Goal: Task Accomplishment & Management: Manage account settings

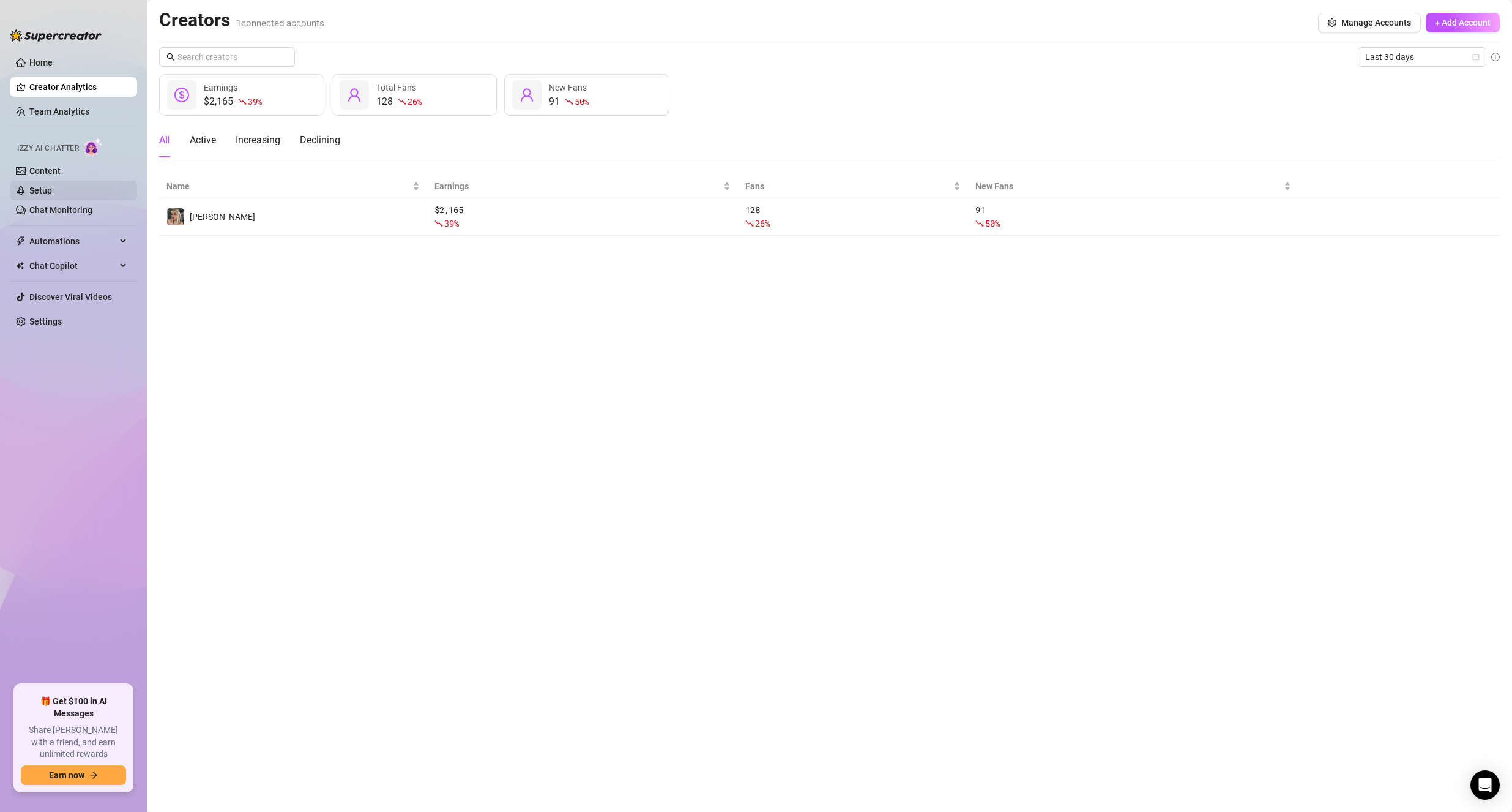
click at [47, 185] on link "Setup" at bounding box center [40, 190] width 23 height 10
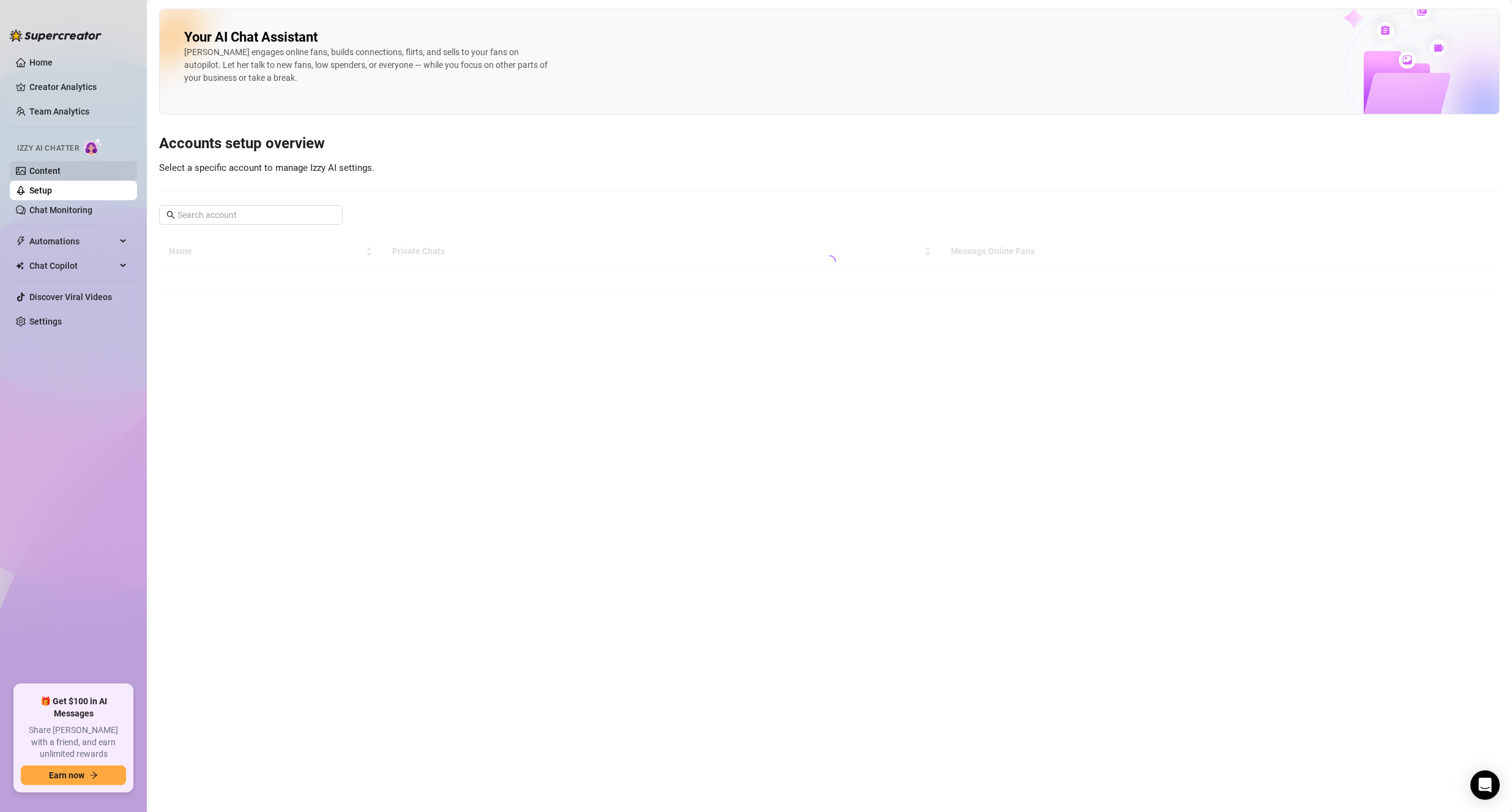
click at [44, 173] on link "Content" at bounding box center [45, 171] width 31 height 10
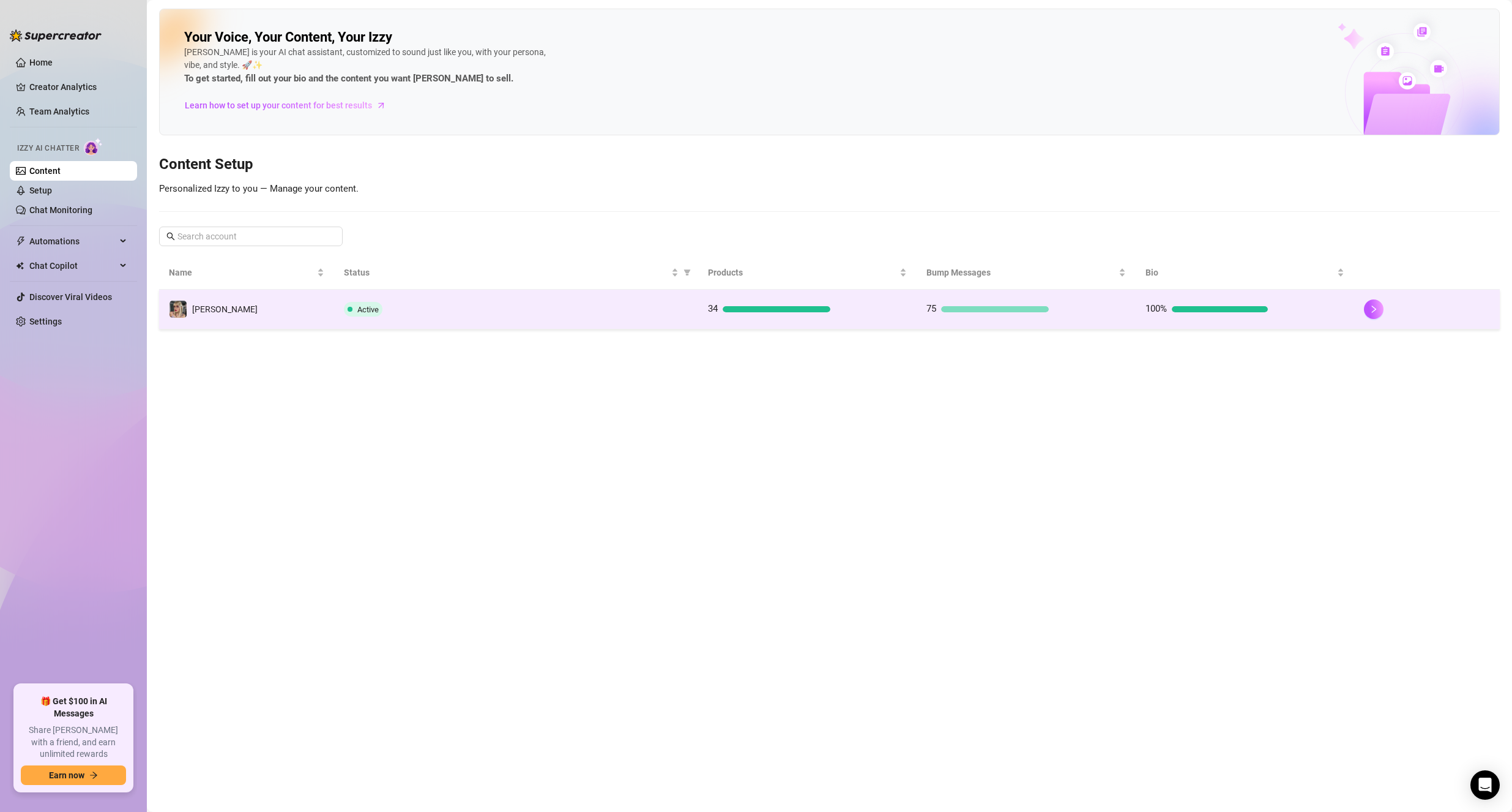
click at [332, 311] on td "[PERSON_NAME]" at bounding box center [246, 309] width 175 height 40
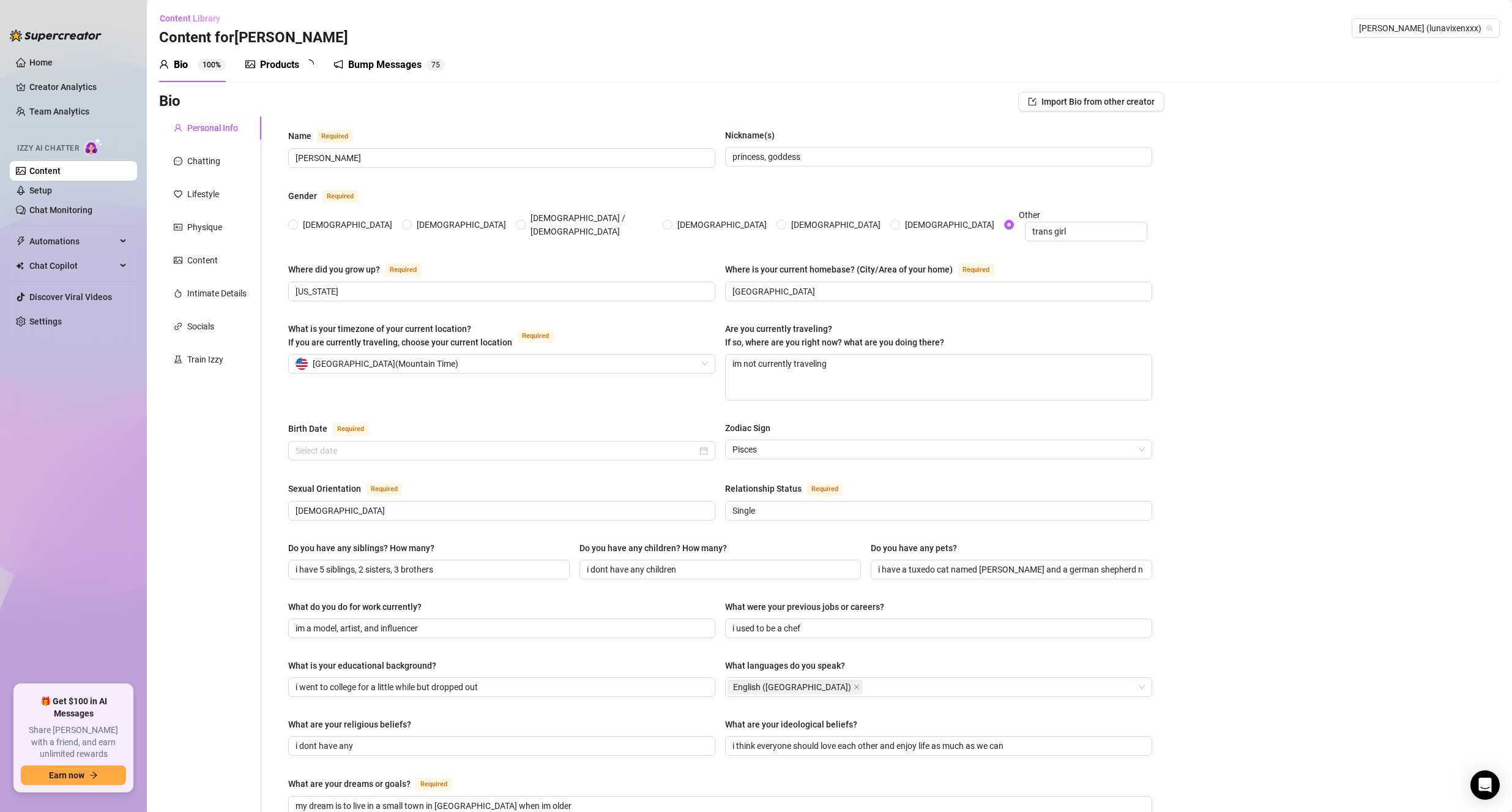
radio input "true"
type input "[DATE]"
click at [292, 70] on div "Products" at bounding box center [280, 65] width 39 height 15
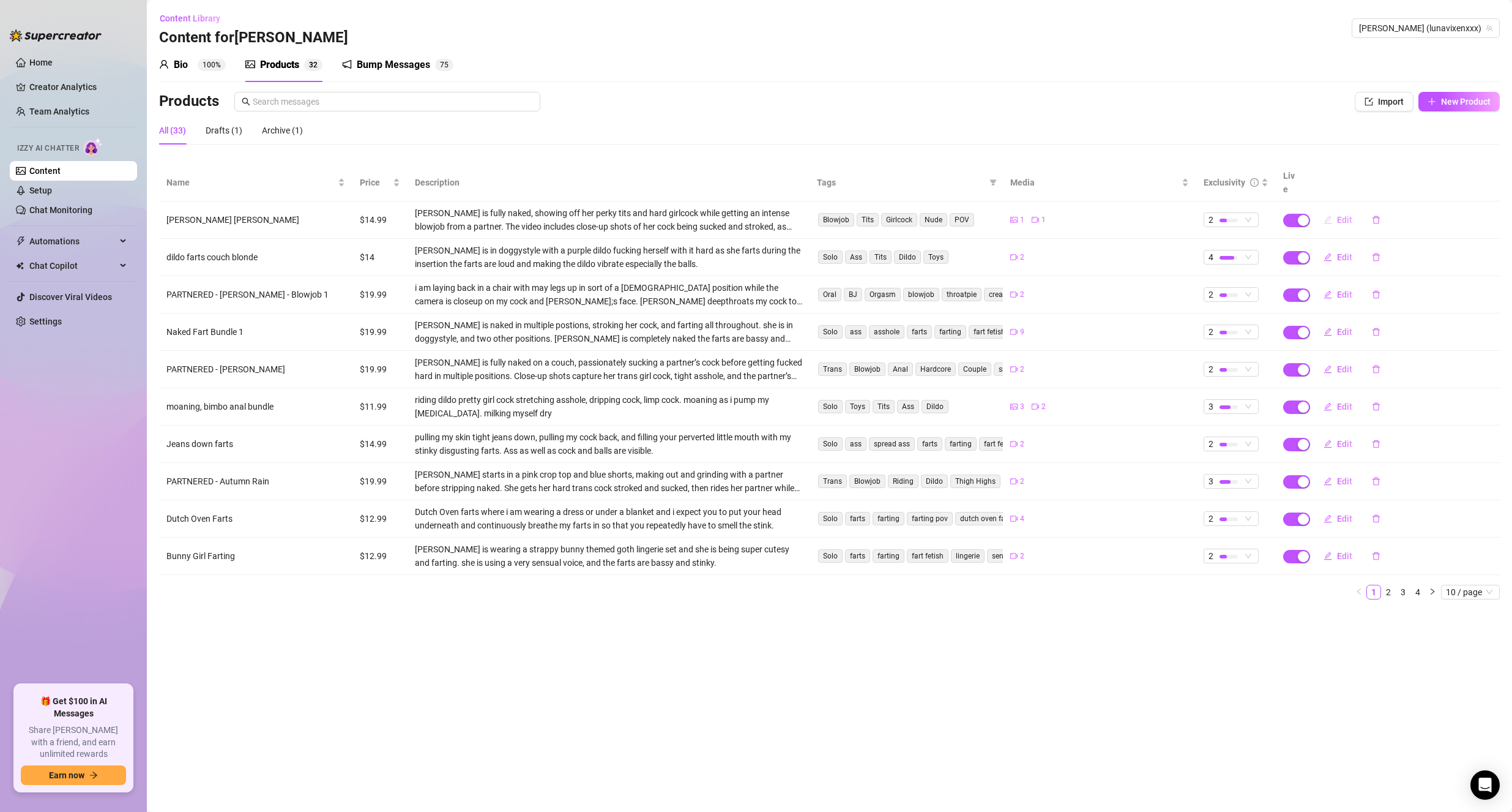
click at [1335, 210] on button "Edit" at bounding box center [1338, 220] width 48 height 19
type textarea "New 8 minute Blowjob video feat. @danisophiaxxx She is literally the throat goa…"
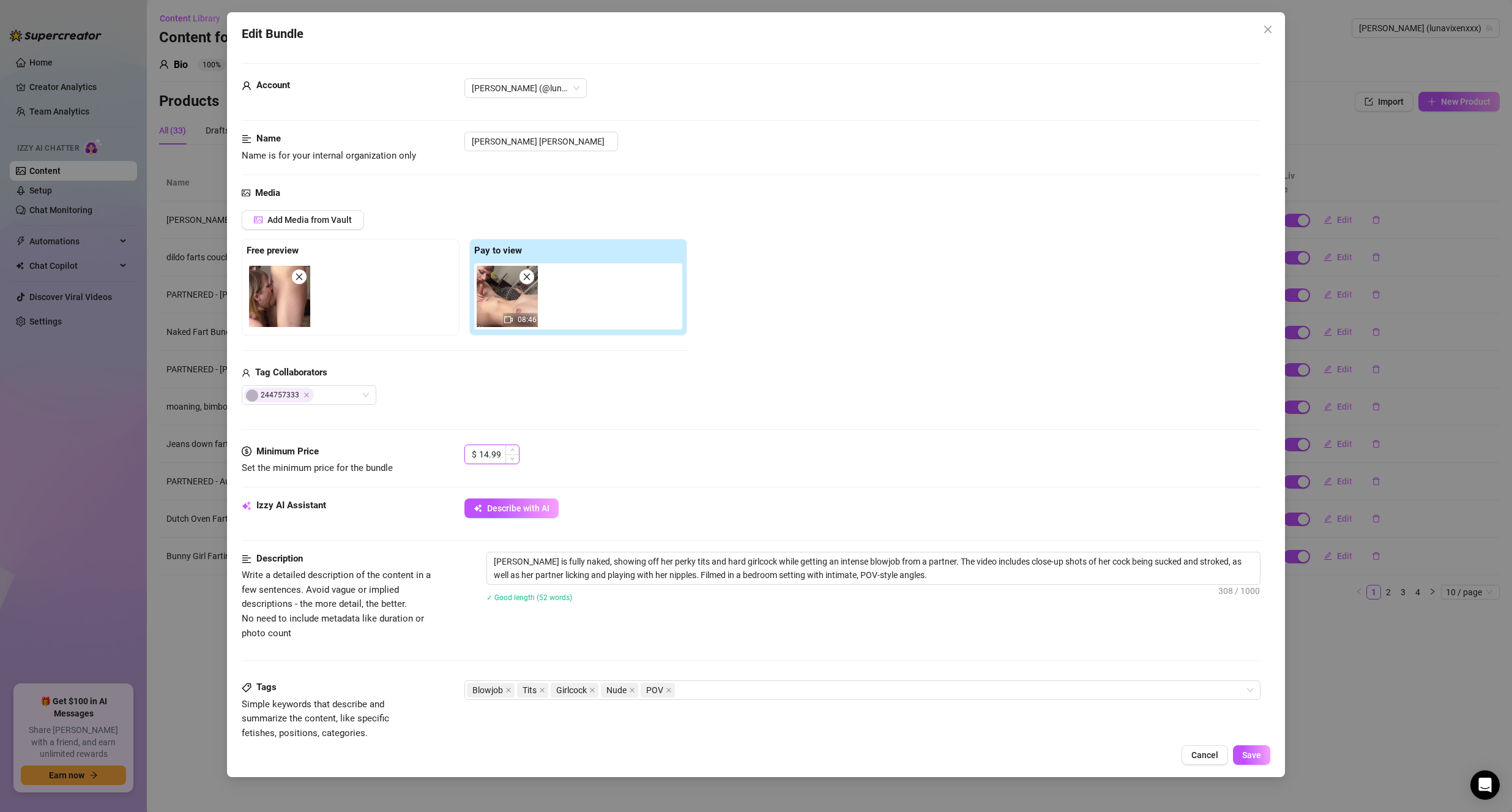
drag, startPoint x: 489, startPoint y: 448, endPoint x: 466, endPoint y: 448, distance: 23.0
click at [466, 448] on div "$ 14.99" at bounding box center [491, 454] width 55 height 19
type input "5.99"
click at [1260, 751] on span "Save" at bounding box center [1252, 755] width 19 height 10
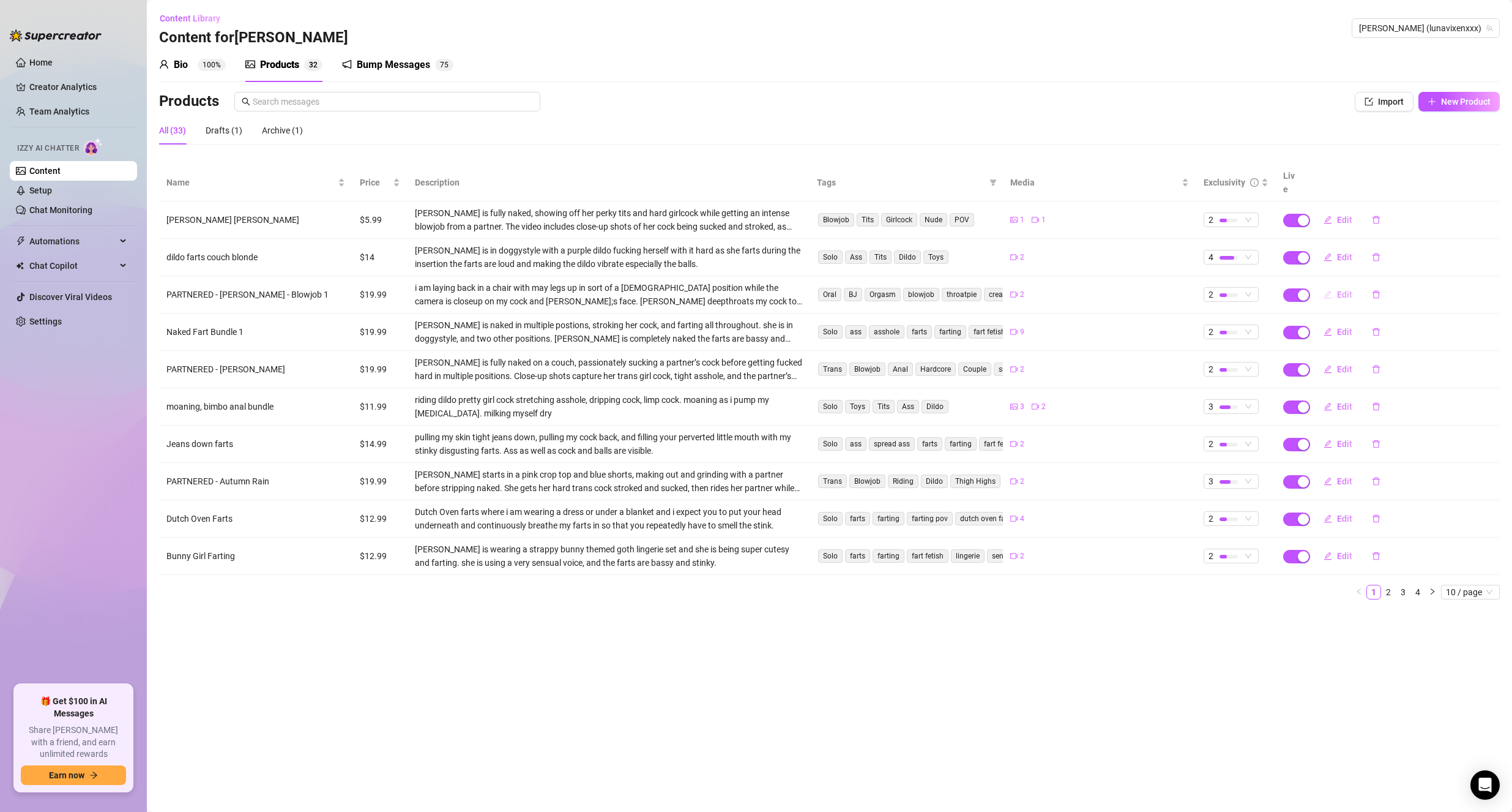
click at [1335, 285] on button "Edit" at bounding box center [1338, 295] width 48 height 19
type textarea "[PERSON_NAME] has been obsessed with throating my big juicy girlcock lately.. l…"
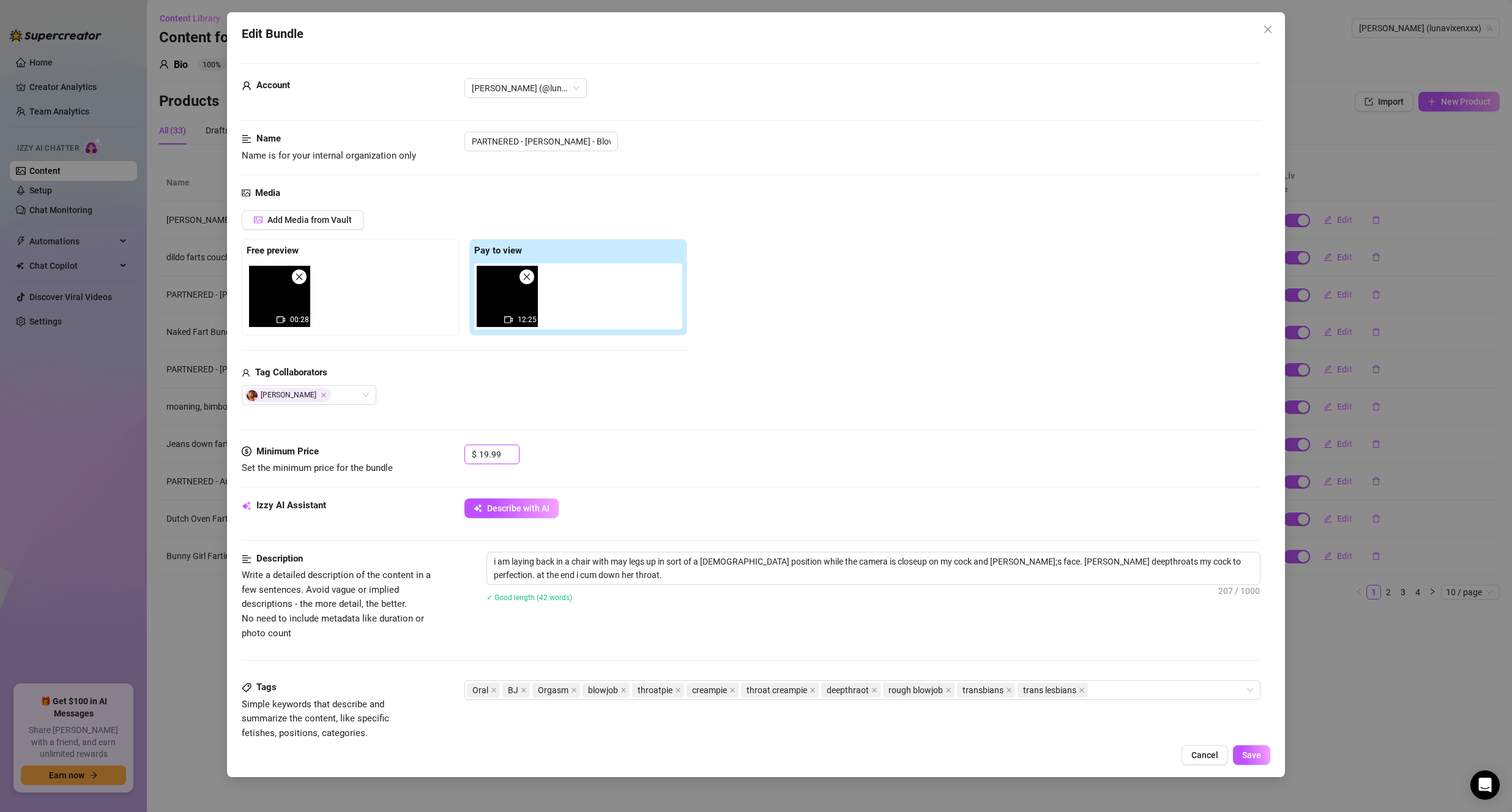
drag, startPoint x: 501, startPoint y: 453, endPoint x: 460, endPoint y: 462, distance: 42.0
click at [460, 462] on div "Minimum Price Set the minimum price for the bundle $ 19.99" at bounding box center [751, 460] width 1020 height 31
type input "9.99"
click at [1254, 747] on button "Save" at bounding box center [1252, 755] width 38 height 19
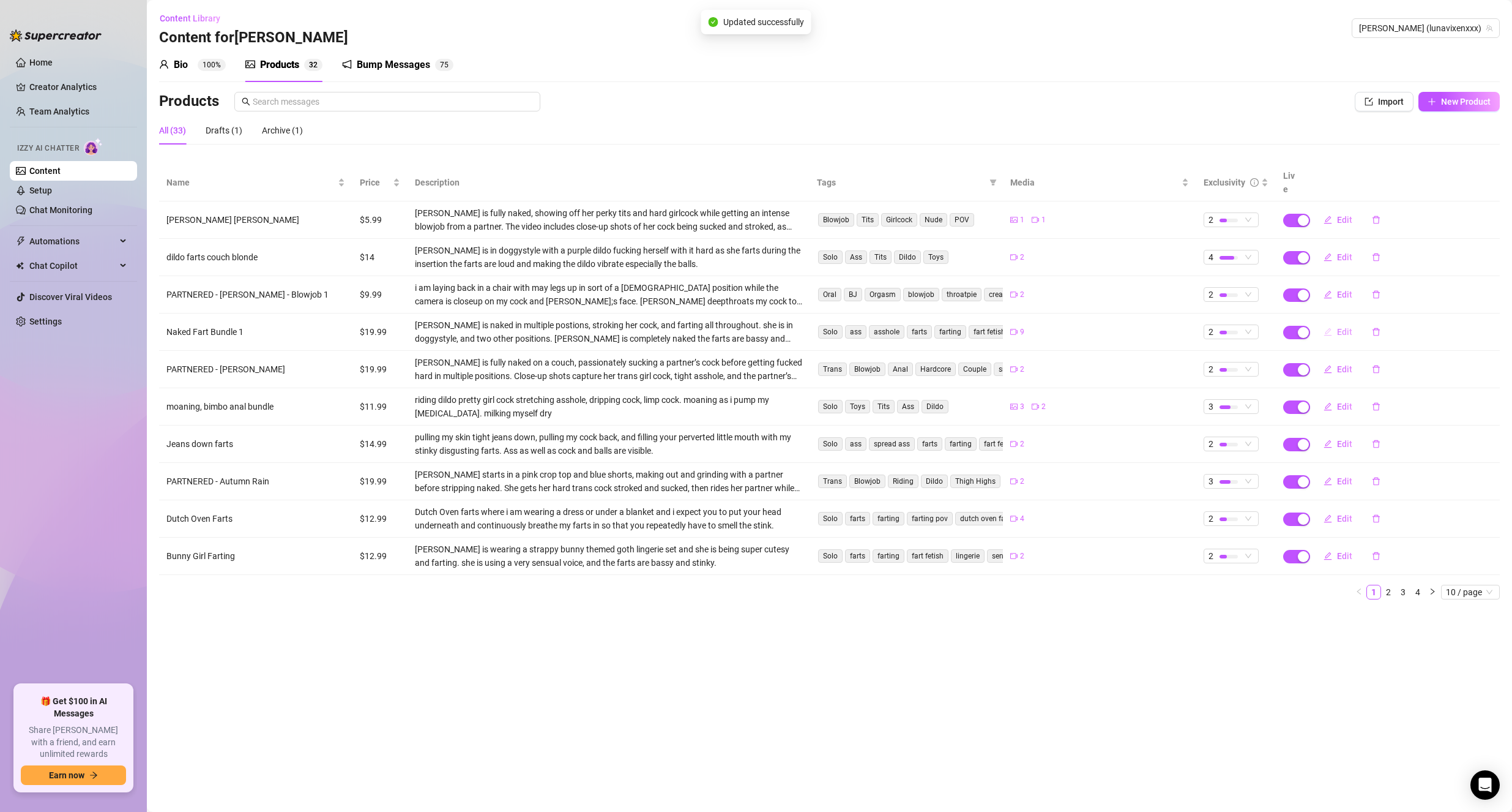
click at [1336, 322] on button "Edit" at bounding box center [1338, 331] width 48 height 19
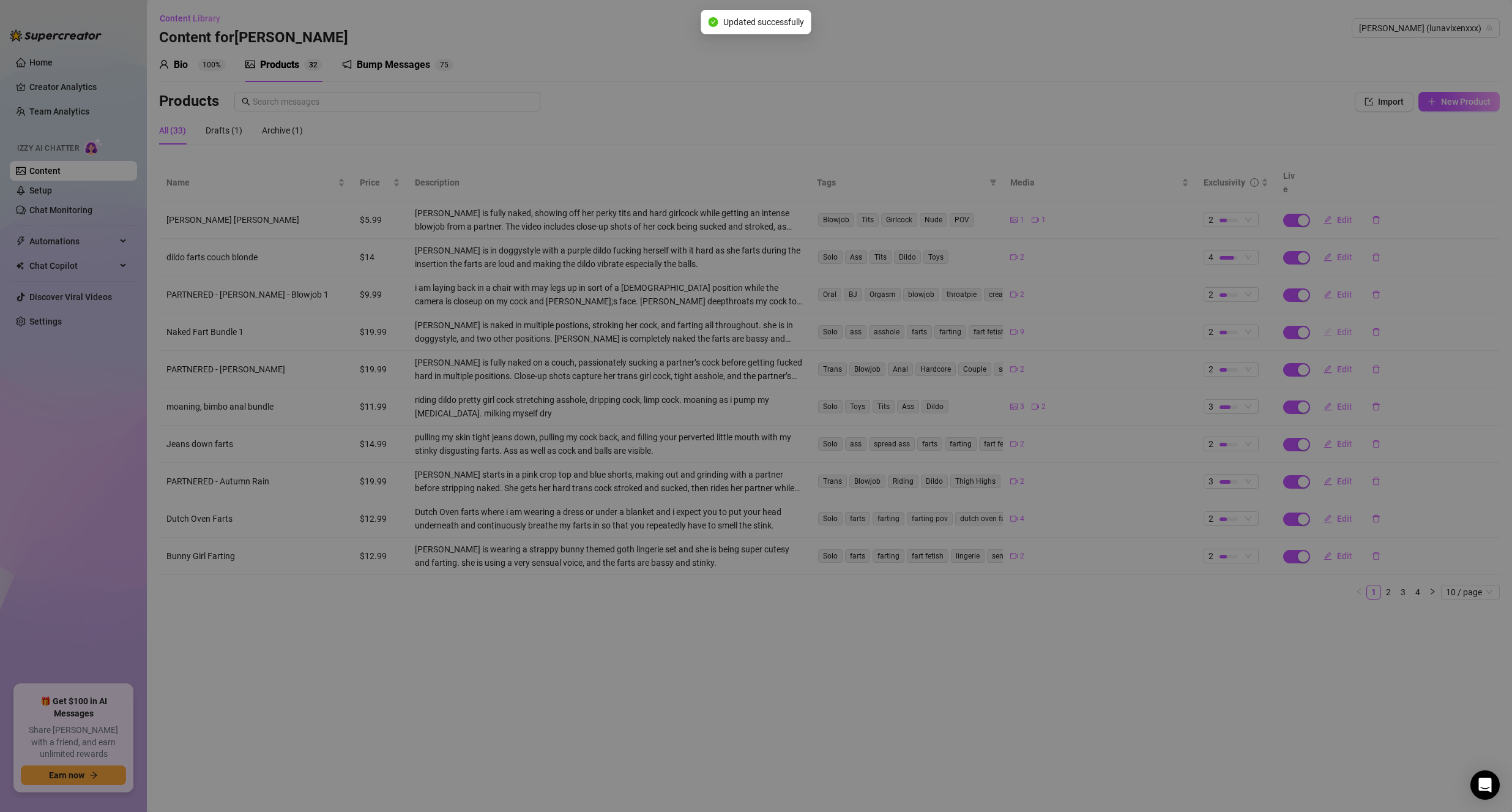
type textarea "empty all the air in your little perverted lungs and get ready to fill them com…"
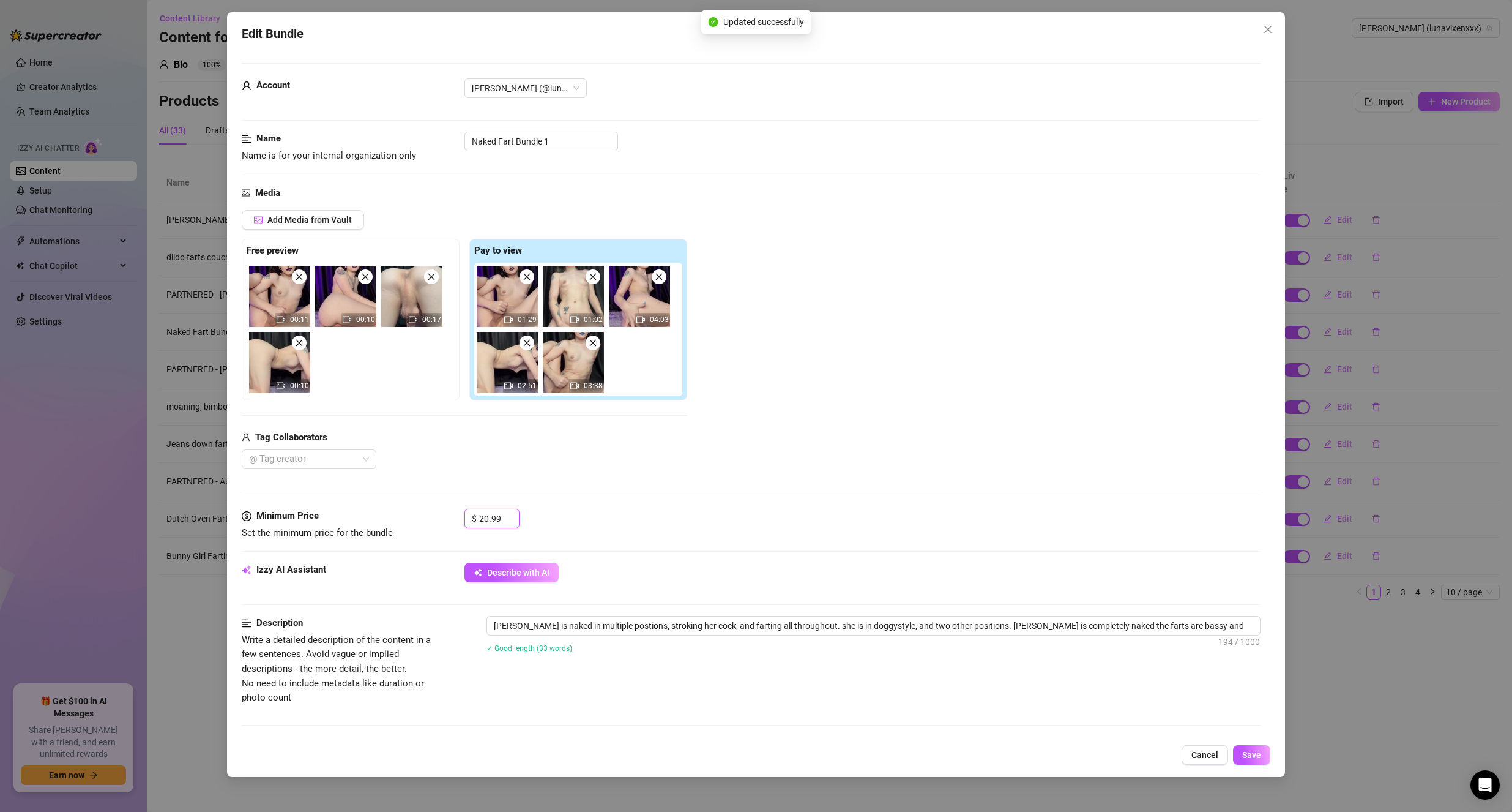
drag, startPoint x: 505, startPoint y: 515, endPoint x: 439, endPoint y: 526, distance: 66.9
click at [439, 526] on div "Minimum Price Set the minimum price for the bundle $ 20.99" at bounding box center [751, 524] width 1020 height 31
drag, startPoint x: 501, startPoint y: 519, endPoint x: 425, endPoint y: 510, distance: 76.5
click at [425, 510] on div "Minimum Price Set the minimum price for the bundle $ 20.99" at bounding box center [751, 524] width 1020 height 31
type input "9.99"
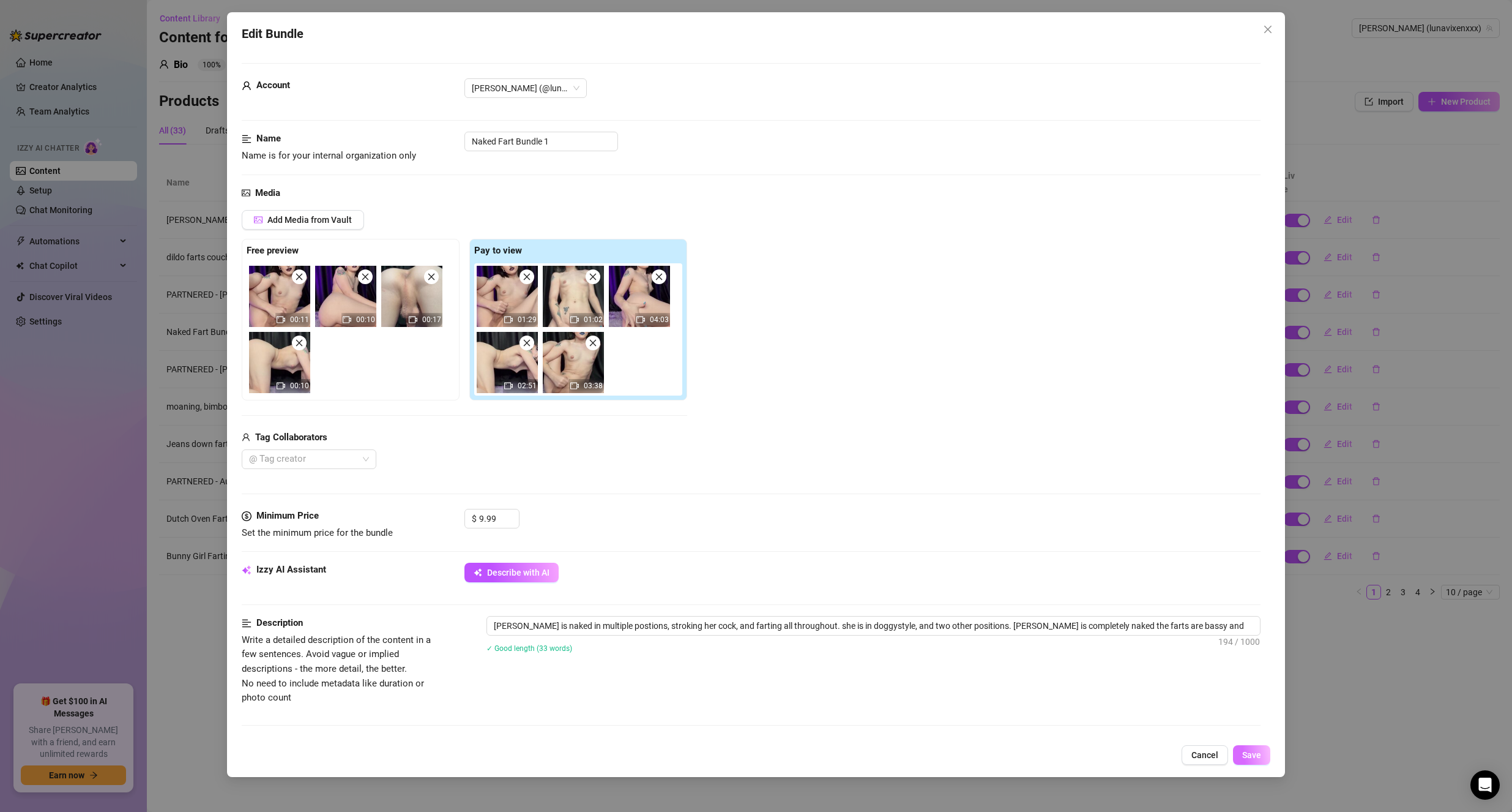
click at [1244, 750] on span "Save" at bounding box center [1252, 755] width 19 height 10
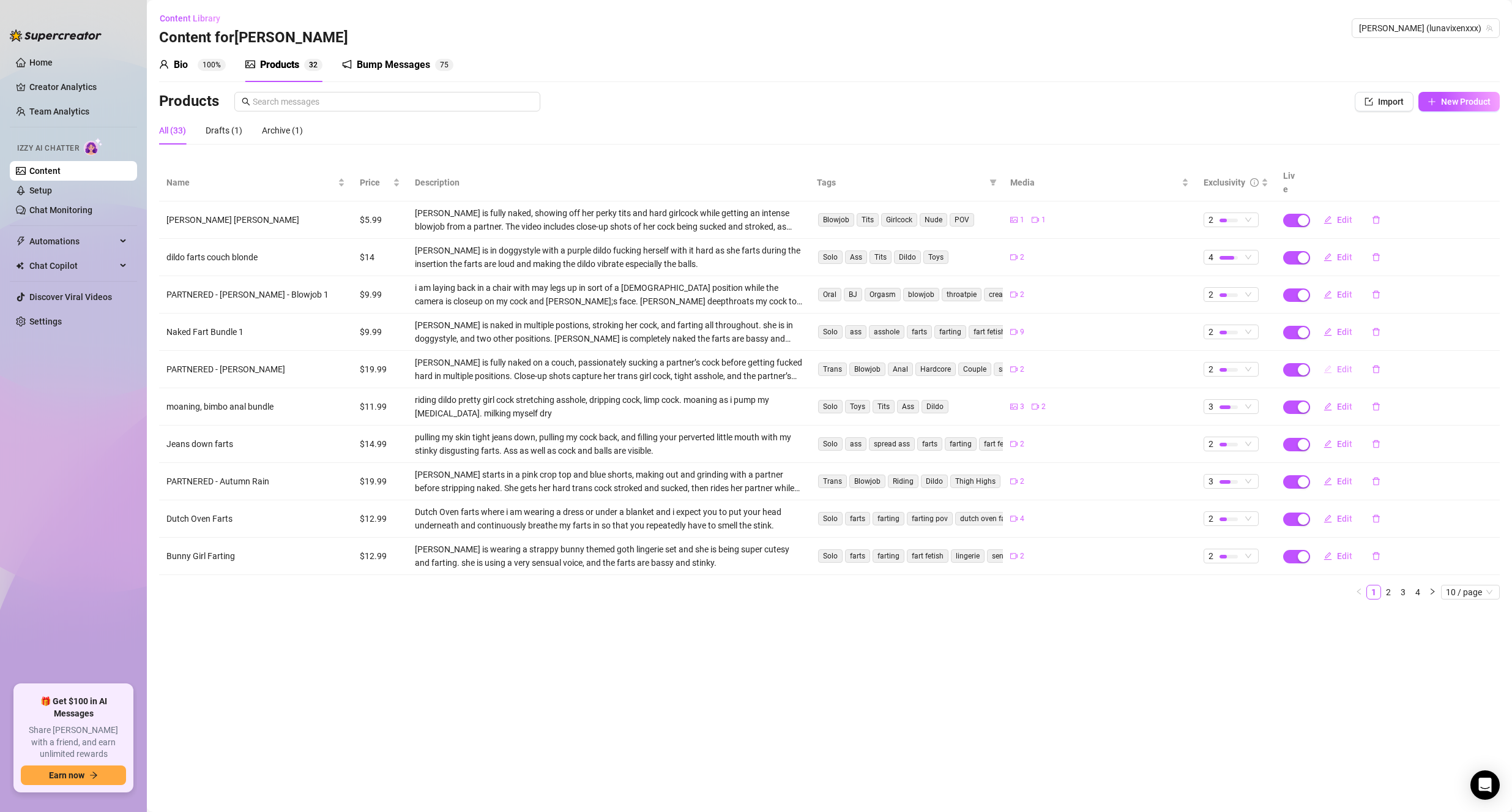
click at [1339, 364] on span "Edit" at bounding box center [1345, 369] width 15 height 10
type textarea "I loved the way [PERSON_NAME] treated me.. sucking my cock and filling my soft …"
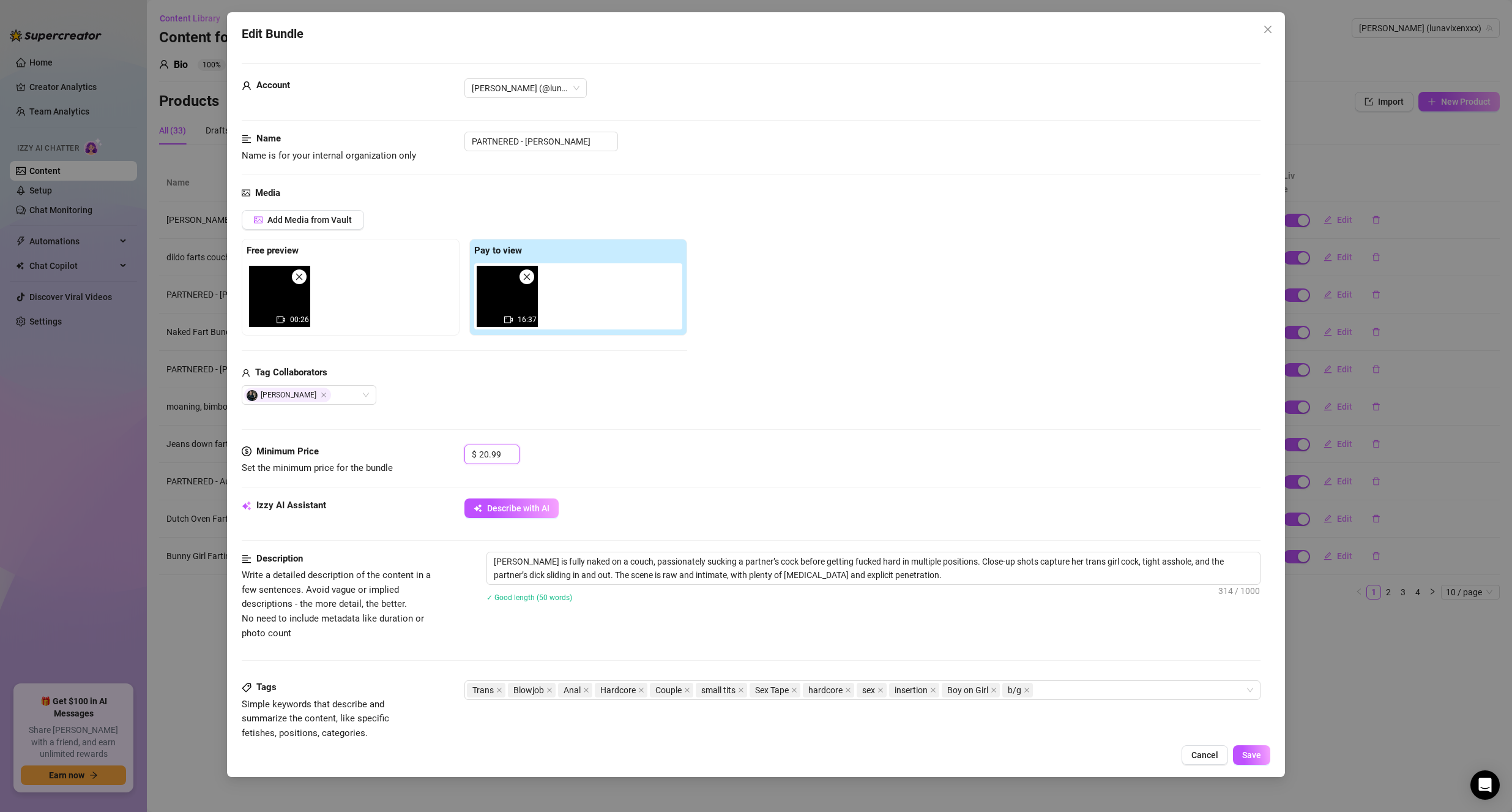
drag, startPoint x: 510, startPoint y: 453, endPoint x: 454, endPoint y: 448, distance: 56.2
click at [454, 448] on div "Minimum Price Set the minimum price for the bundle $ 20.99" at bounding box center [751, 460] width 1020 height 31
click at [497, 449] on input "20.99" at bounding box center [498, 454] width 40 height 18
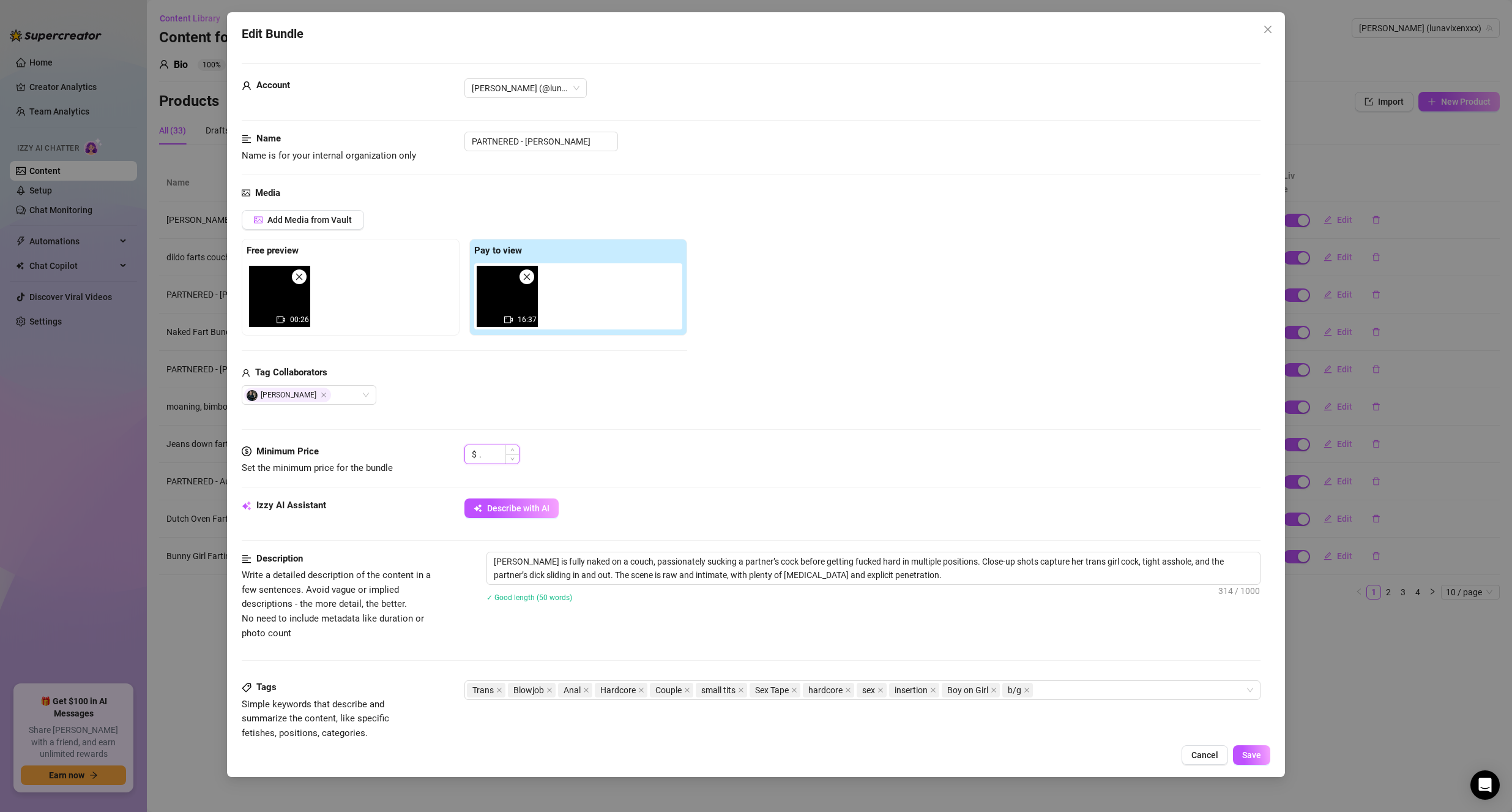
click at [497, 449] on input "." at bounding box center [498, 454] width 40 height 18
type input "9.99"
click at [1245, 759] on span "Save" at bounding box center [1252, 755] width 19 height 10
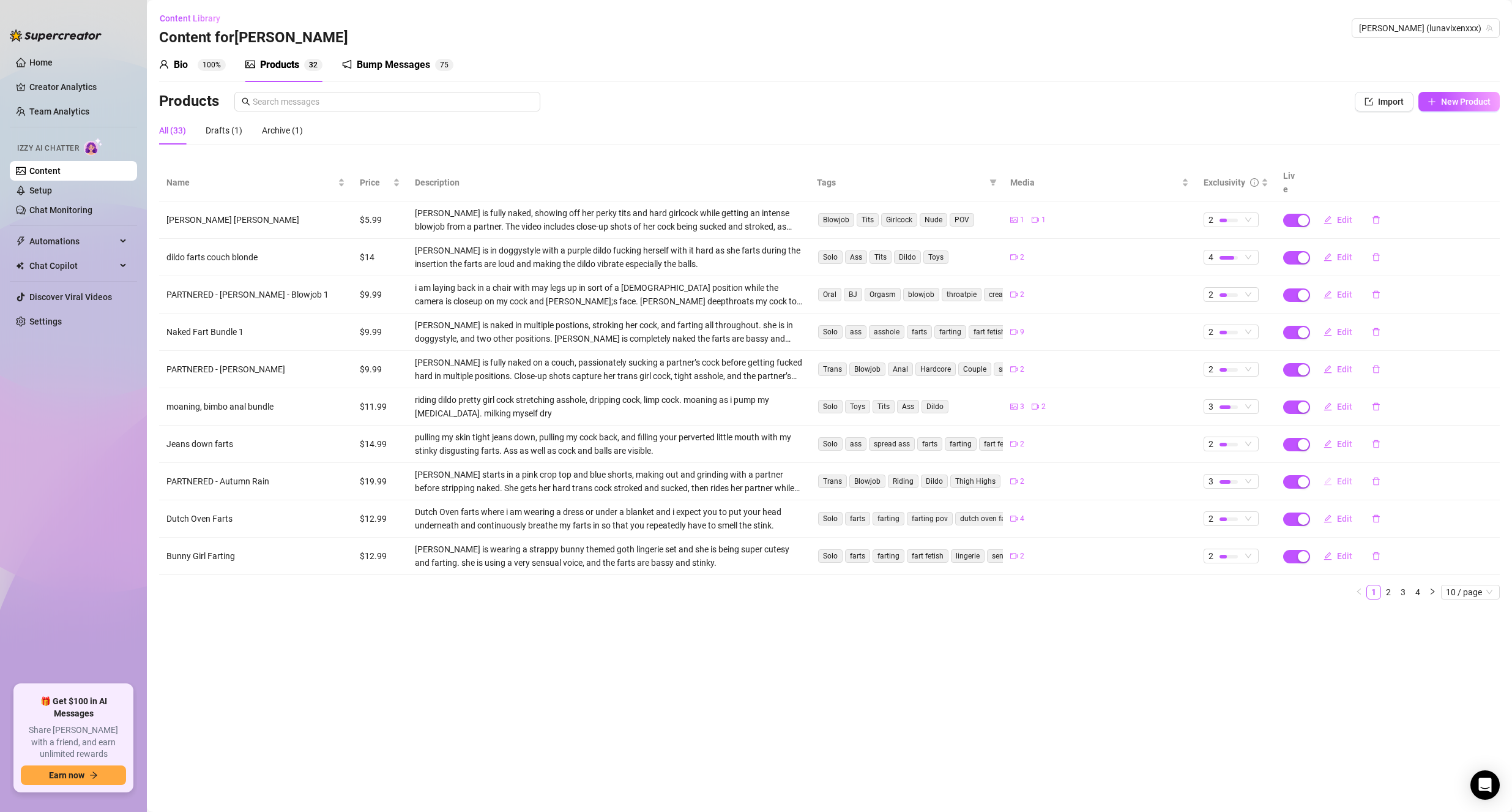
click at [1335, 471] on button "Edit" at bounding box center [1338, 481] width 48 height 19
type textarea "Had such an amazing time hanging out with [PERSON_NAME]! I absolutely loved the…"
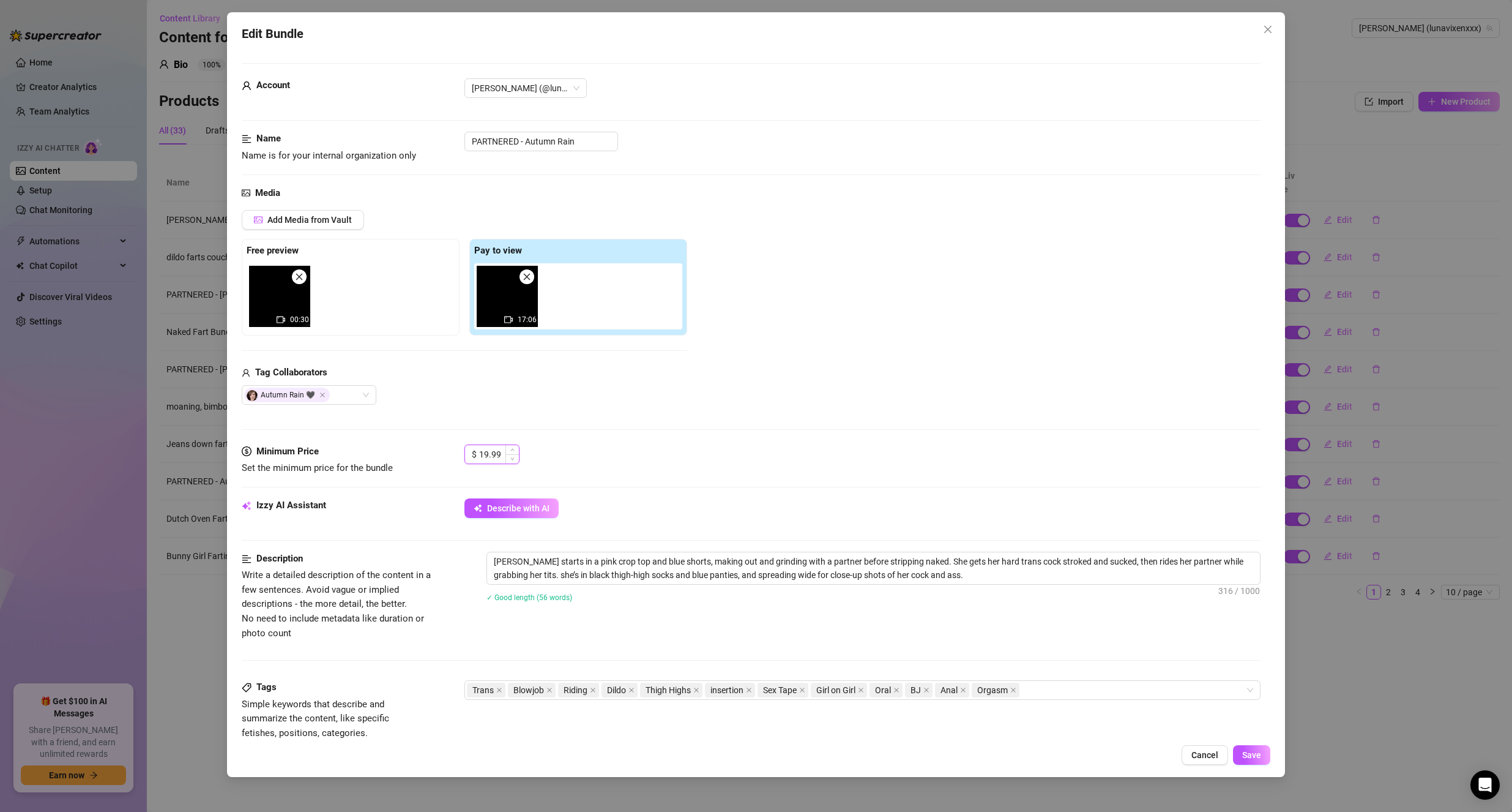
click at [503, 454] on input "19.99" at bounding box center [498, 454] width 40 height 18
type input "9.99"
click at [1244, 756] on span "Save" at bounding box center [1252, 755] width 19 height 10
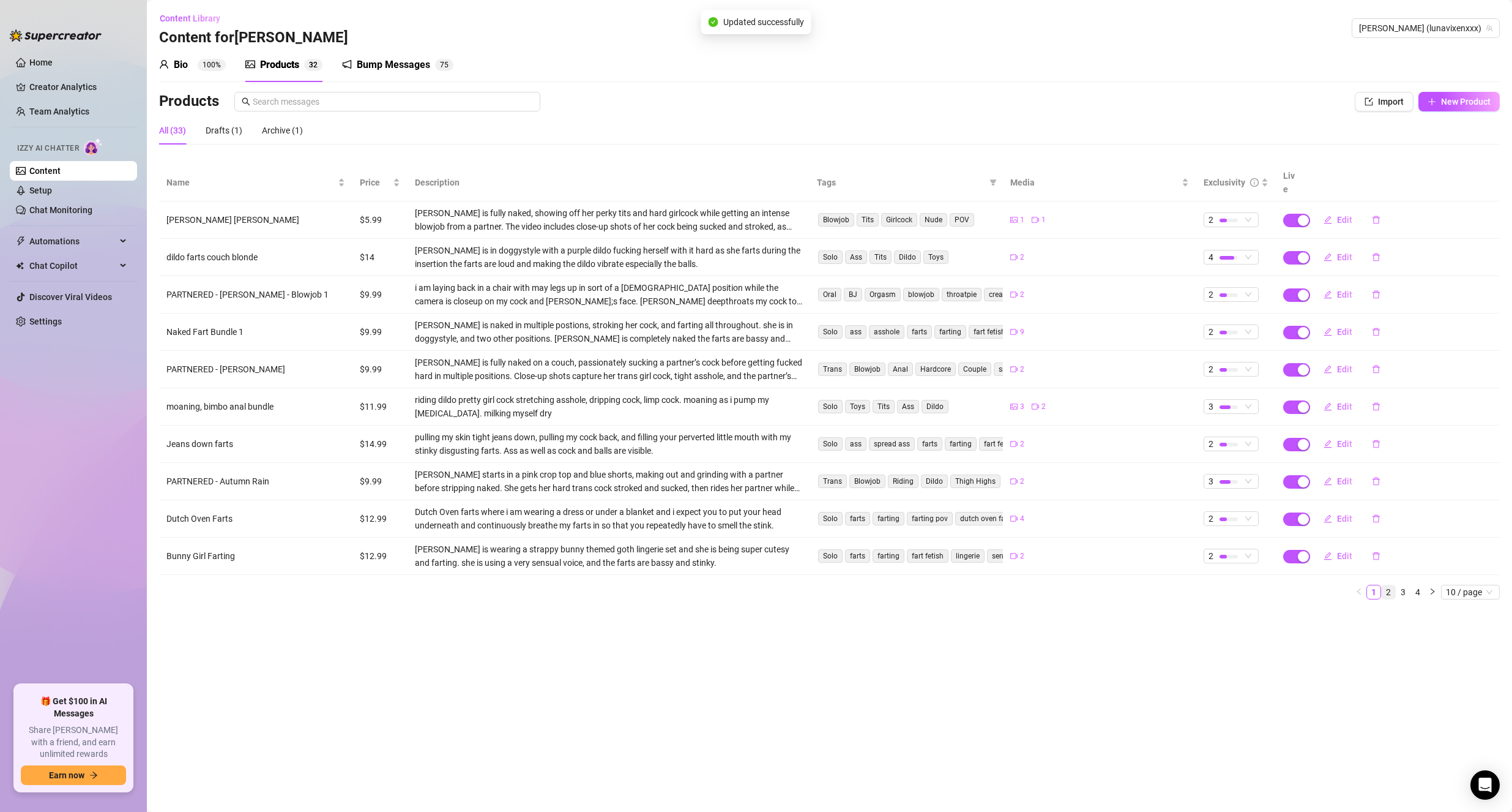
click at [1392, 585] on link "2" at bounding box center [1388, 591] width 13 height 13
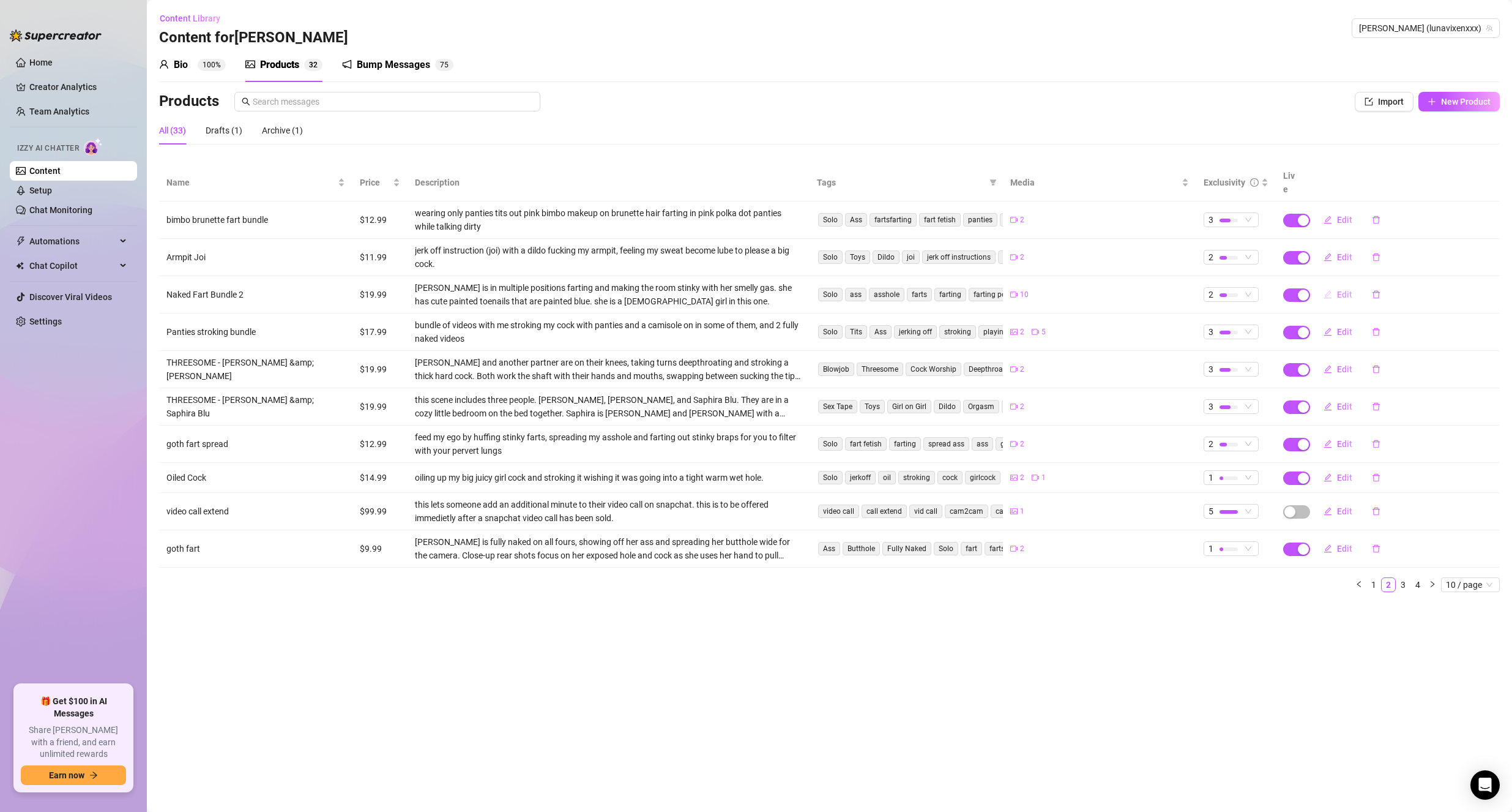
click at [1327, 290] on icon "edit" at bounding box center [1328, 294] width 8 height 8
type textarea "These farts literally stink so fucking bad. perfect for losers like you. i cant…"
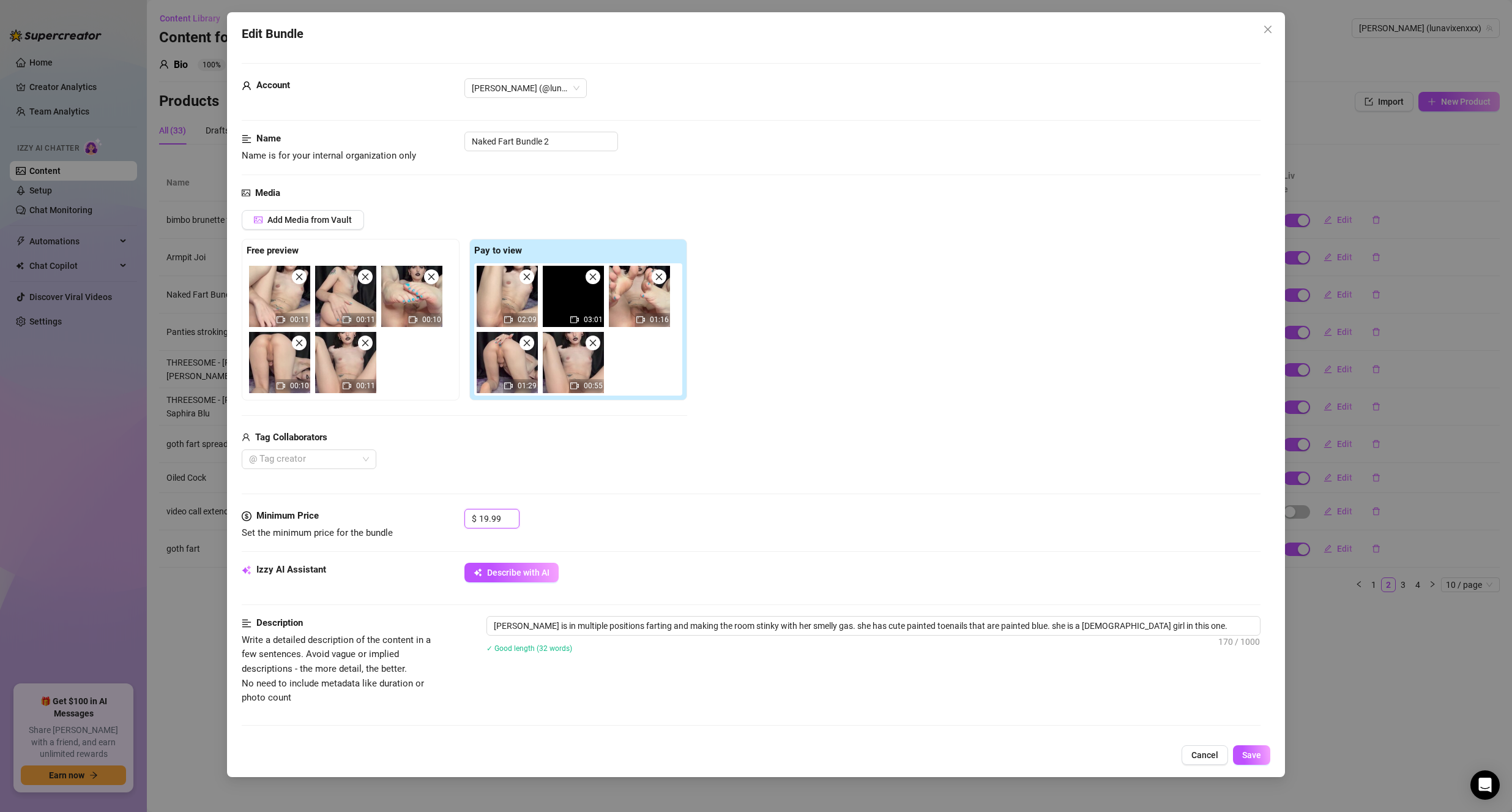
drag, startPoint x: 503, startPoint y: 518, endPoint x: 448, endPoint y: 513, distance: 55.2
click at [448, 513] on div "Minimum Price Set the minimum price for the bundle $ 19.99" at bounding box center [751, 524] width 1020 height 31
type input "9.99"
click at [1252, 763] on button "Save" at bounding box center [1252, 755] width 38 height 19
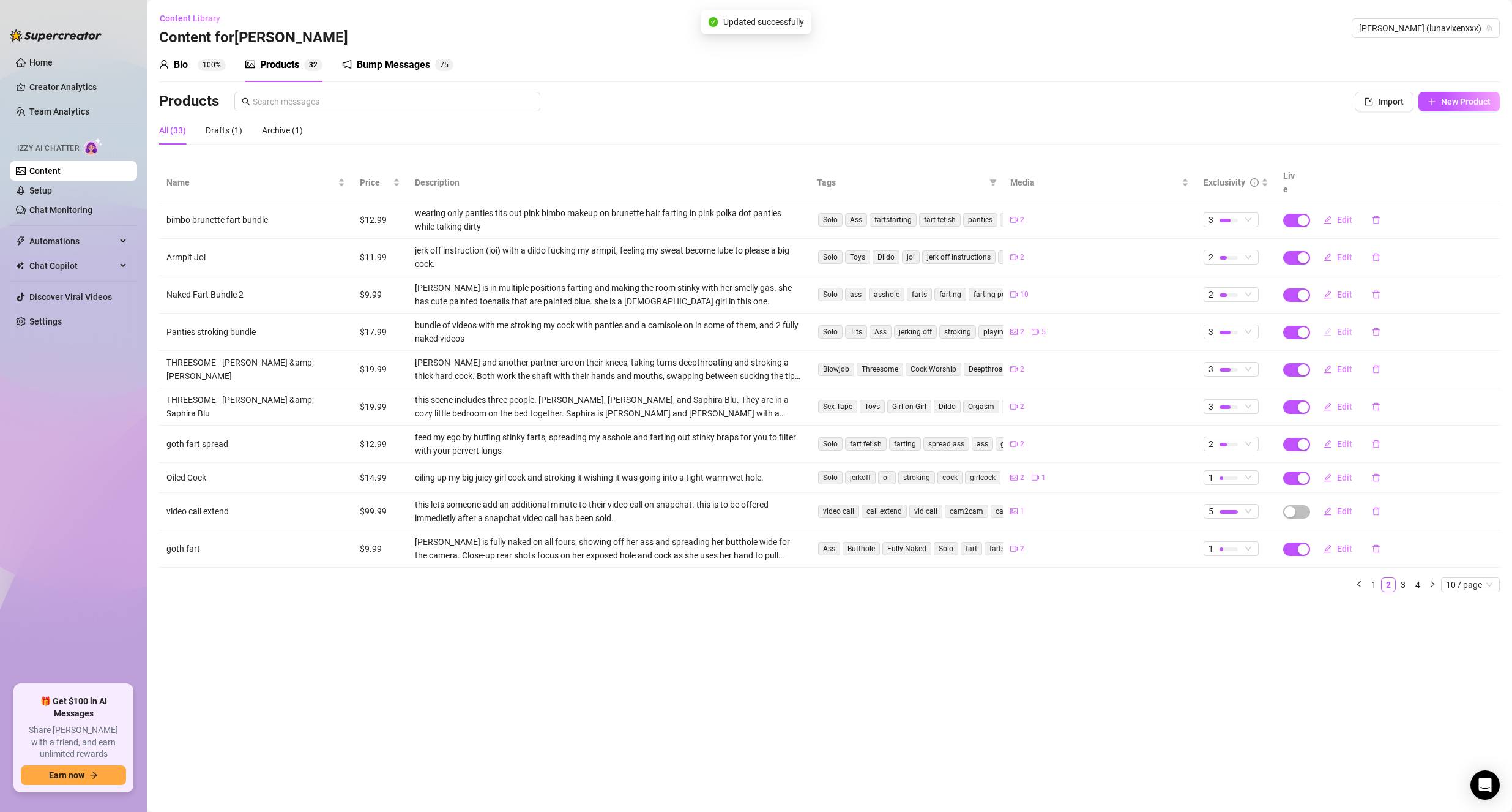
click at [1326, 327] on icon "edit" at bounding box center [1328, 331] width 8 height 8
type textarea "Right in front of you, baby… naked, my fingers sliding all over me as I touch m…"
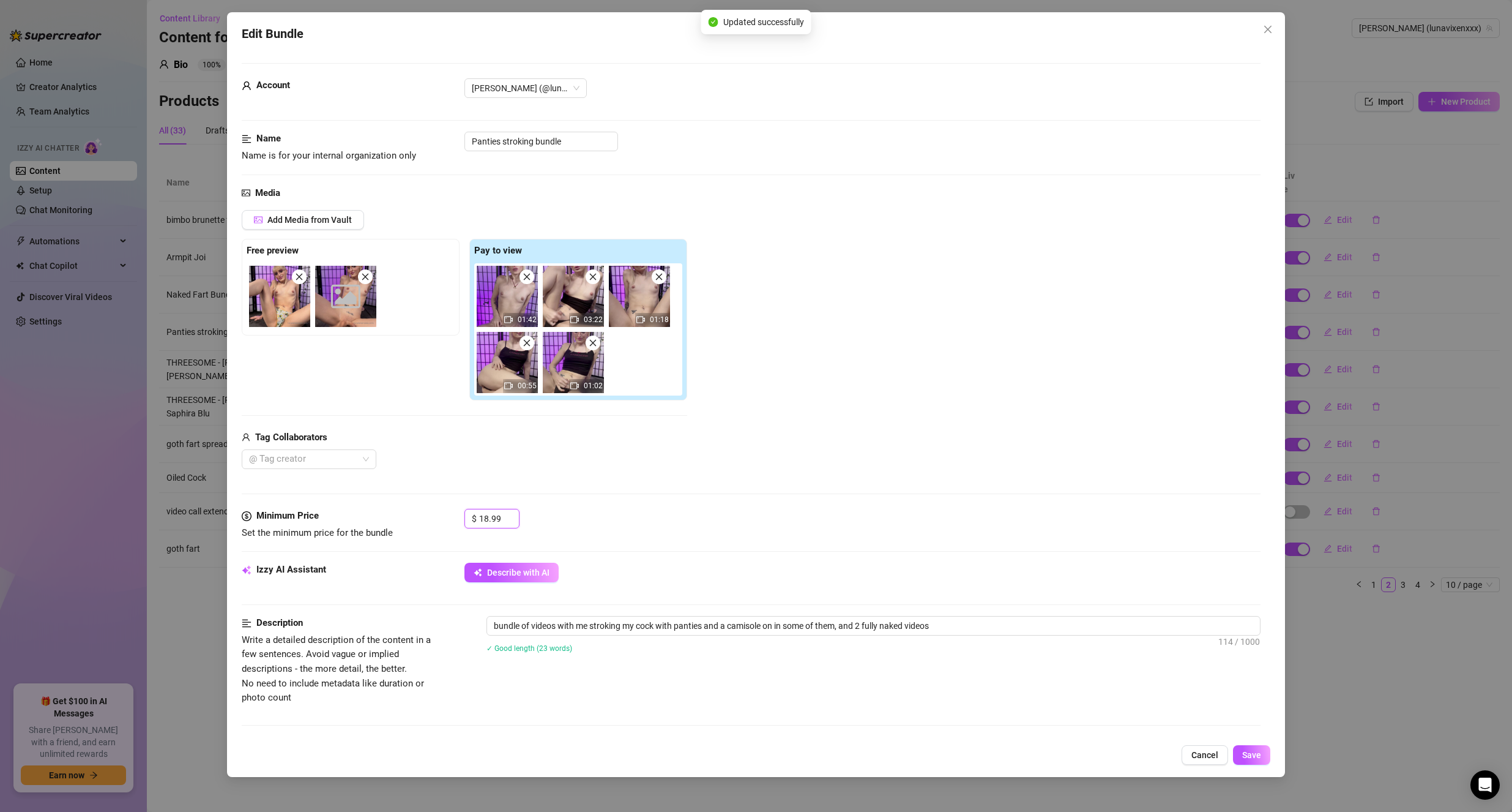
drag, startPoint x: 507, startPoint y: 518, endPoint x: 448, endPoint y: 506, distance: 60.2
click at [448, 506] on form "Account [PERSON_NAME] (@lunavixenxxx) Name Name is for your internal organizati…" at bounding box center [751, 618] width 1020 height 1110
drag, startPoint x: 500, startPoint y: 517, endPoint x: 448, endPoint y: 510, distance: 52.5
click at [448, 510] on div "Minimum Price Set the minimum price for the bundle $ 18.99" at bounding box center [751, 524] width 1020 height 31
type input "9.99"
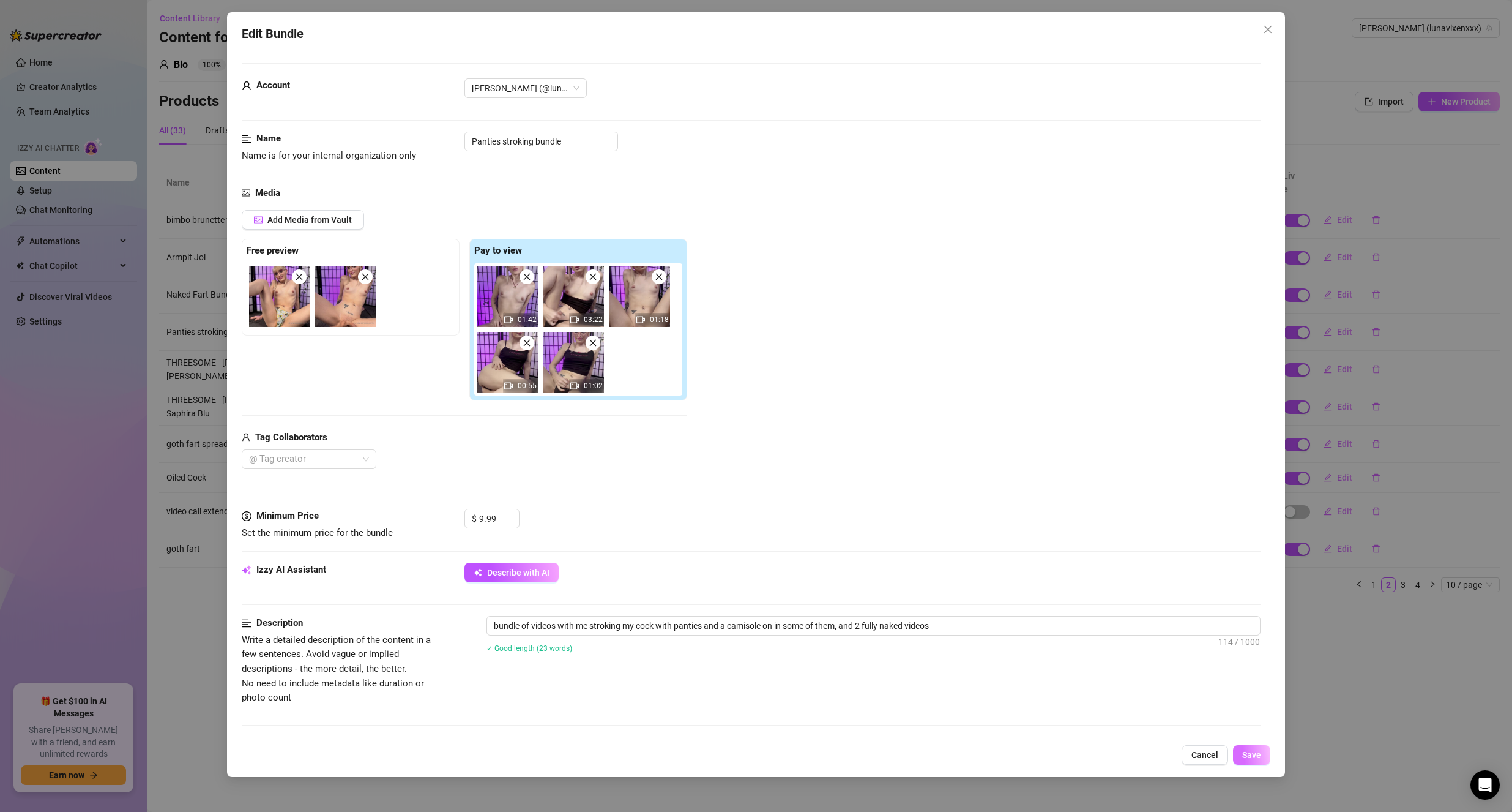
click at [1249, 753] on span "Save" at bounding box center [1252, 755] width 19 height 10
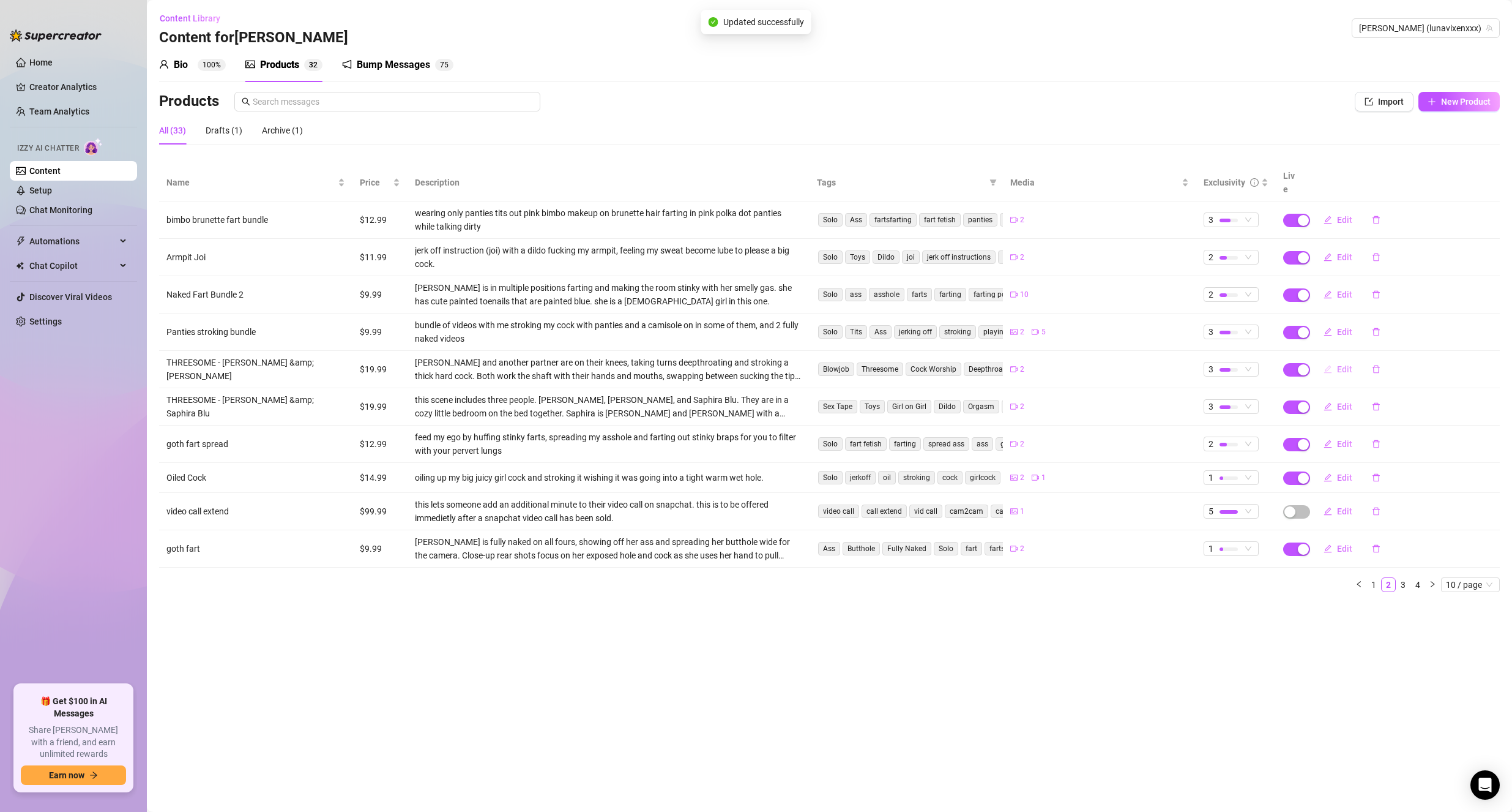
click at [1339, 364] on span "Edit" at bounding box center [1345, 369] width 15 height 10
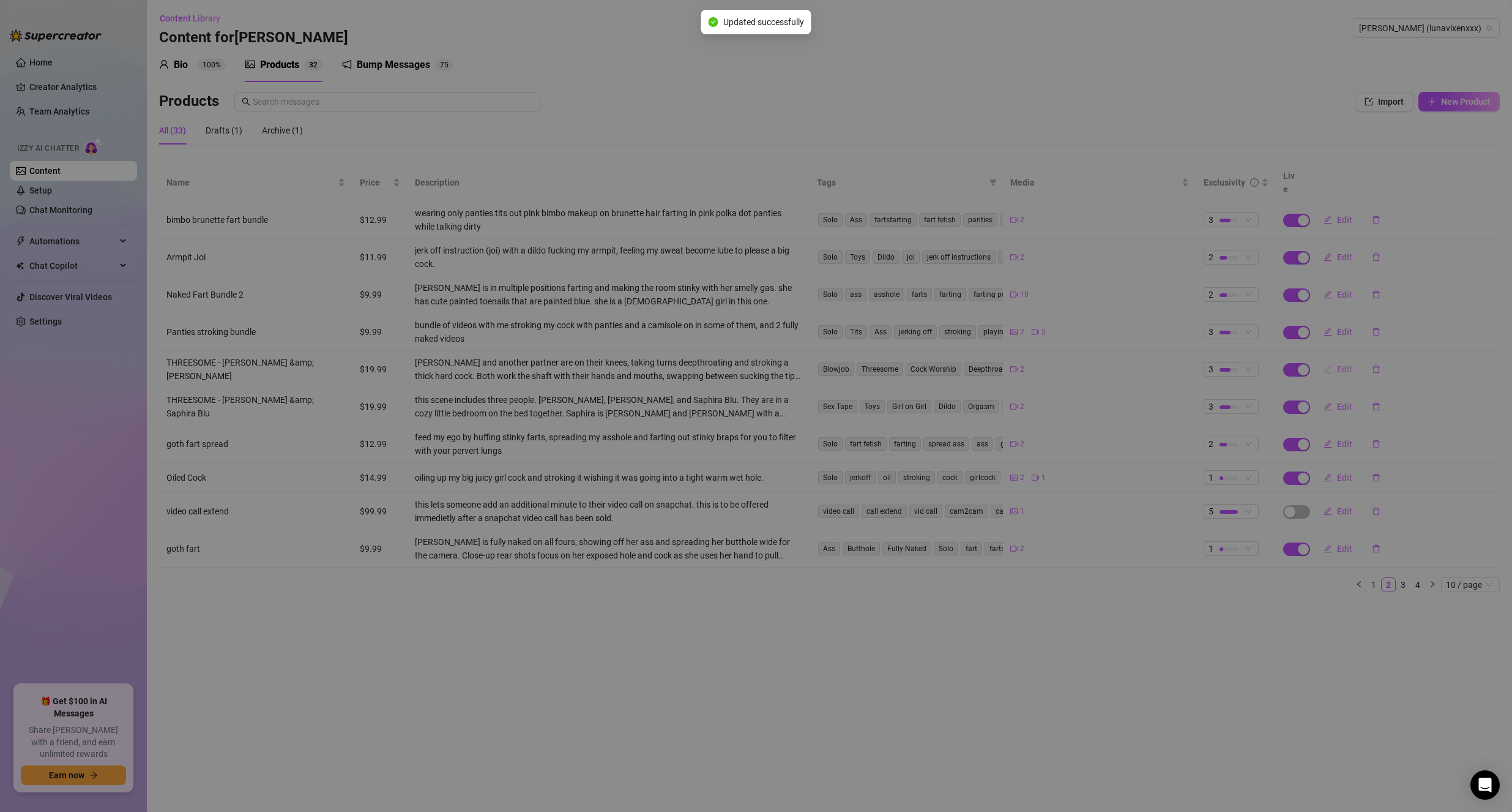
type textarea "Imagine having [PERSON_NAME] and I on our knees in front of you, worshipping yo…"
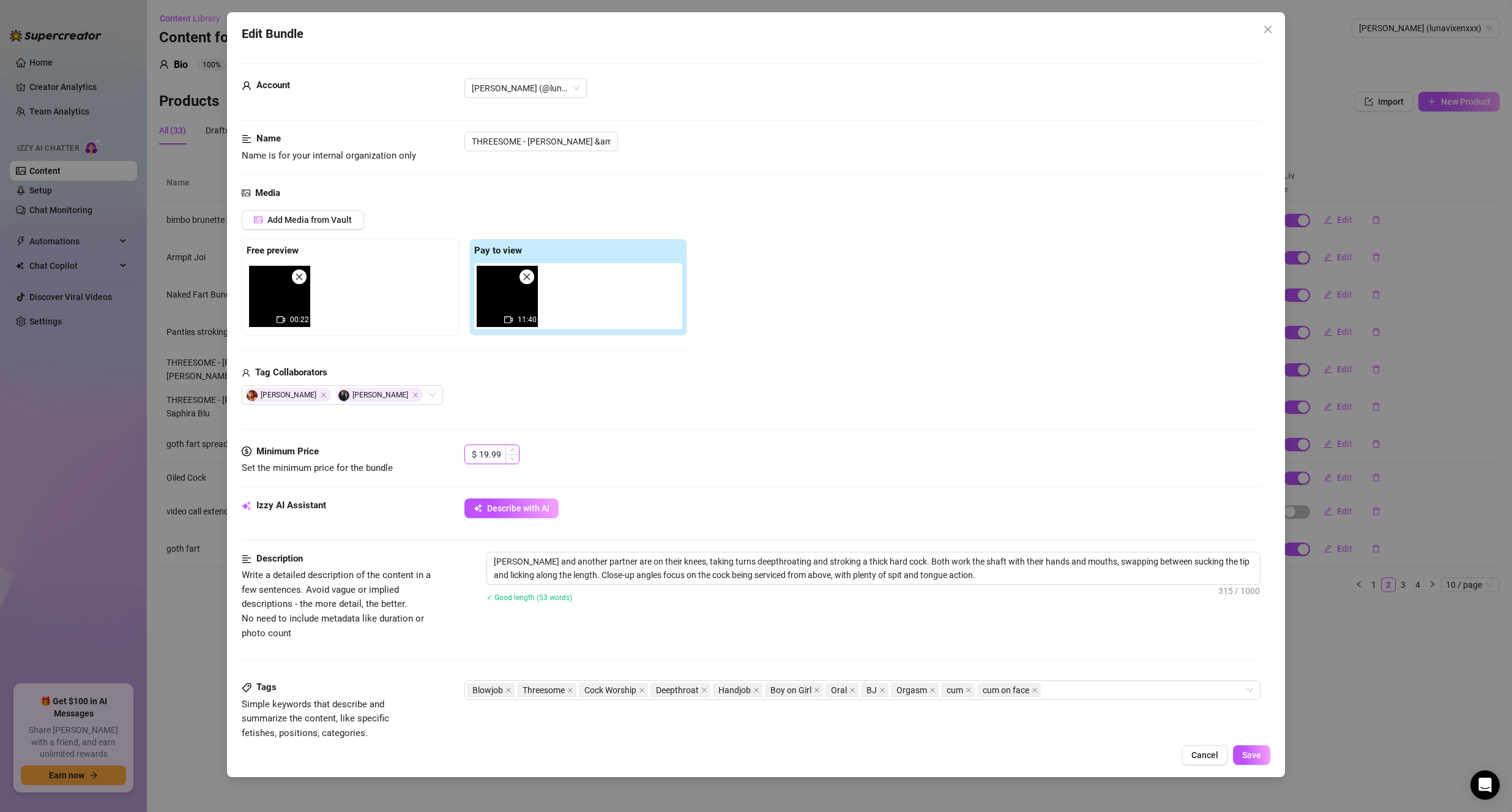
click at [499, 457] on input "19.99" at bounding box center [498, 454] width 40 height 18
type input "9.99"
click at [1254, 751] on span "Save" at bounding box center [1252, 755] width 19 height 10
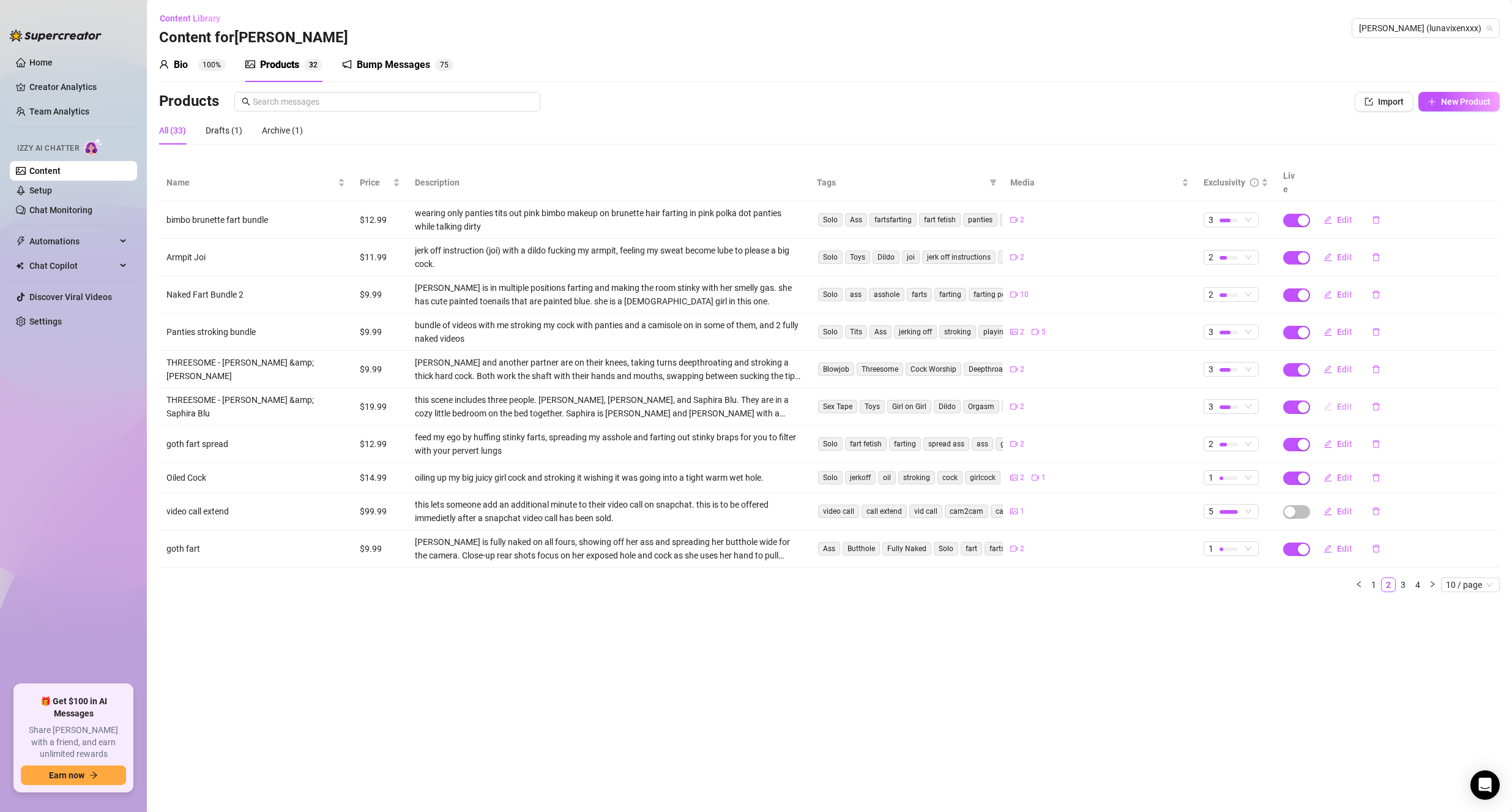
click at [1341, 402] on span "Edit" at bounding box center [1345, 407] width 15 height 10
type textarea "It was so cute when [PERSON_NAME] said she wanted to see [PERSON_NAME] and i ki…"
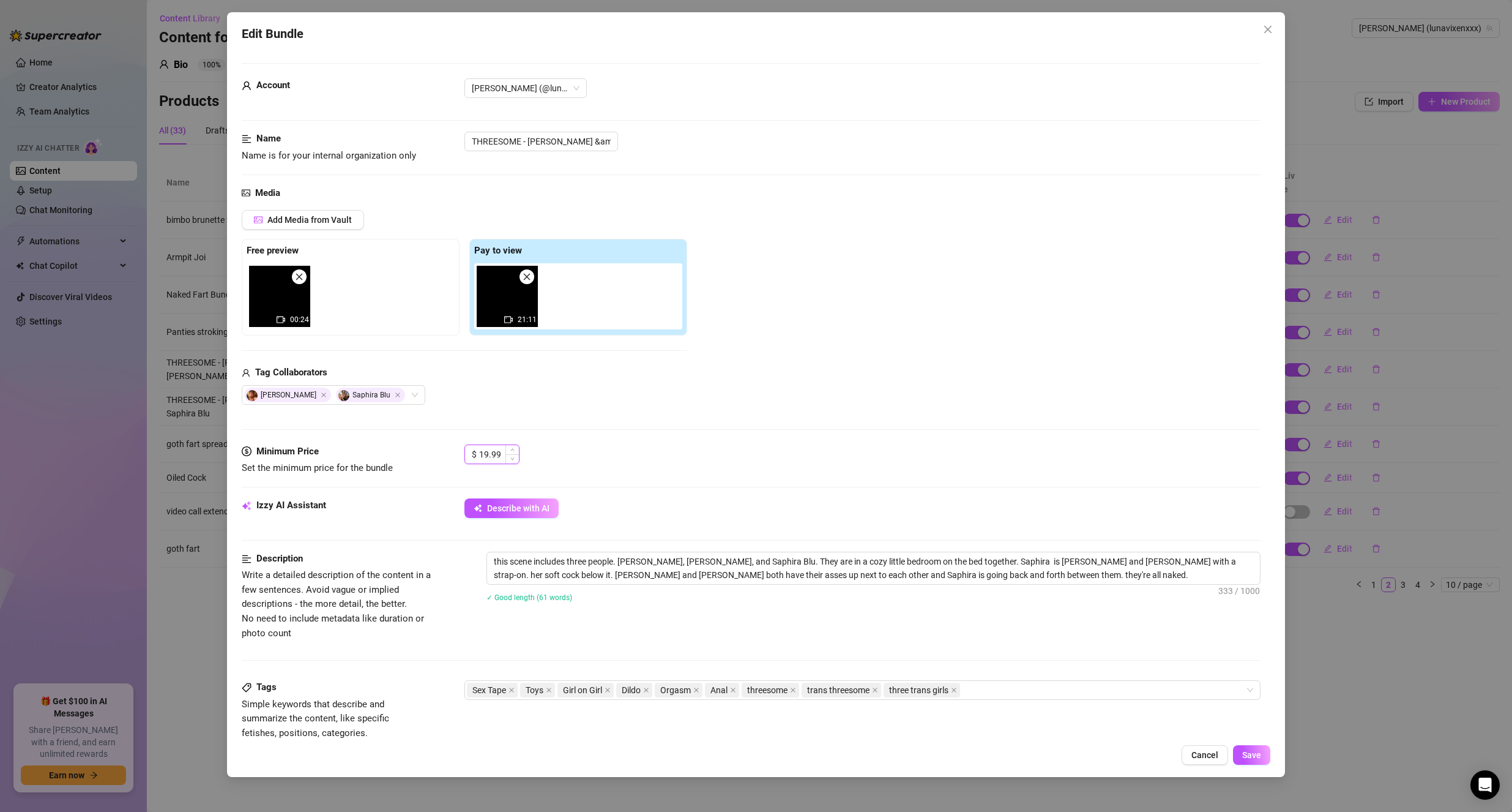
click at [487, 451] on input "19.99" at bounding box center [498, 454] width 40 height 18
type input "9.99"
click at [1247, 748] on button "Save" at bounding box center [1252, 755] width 38 height 19
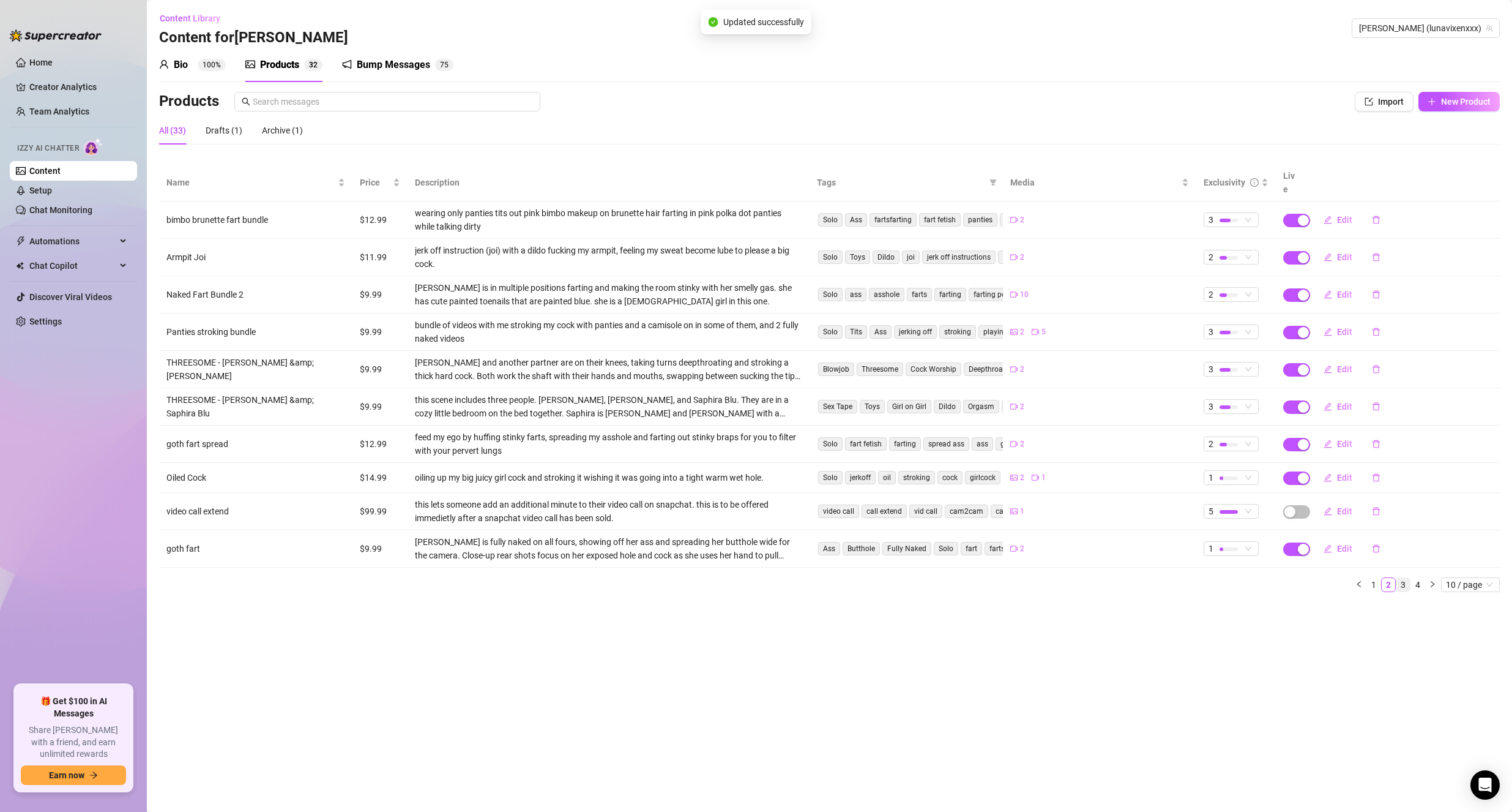
click at [1403, 578] on link "3" at bounding box center [1403, 584] width 13 height 13
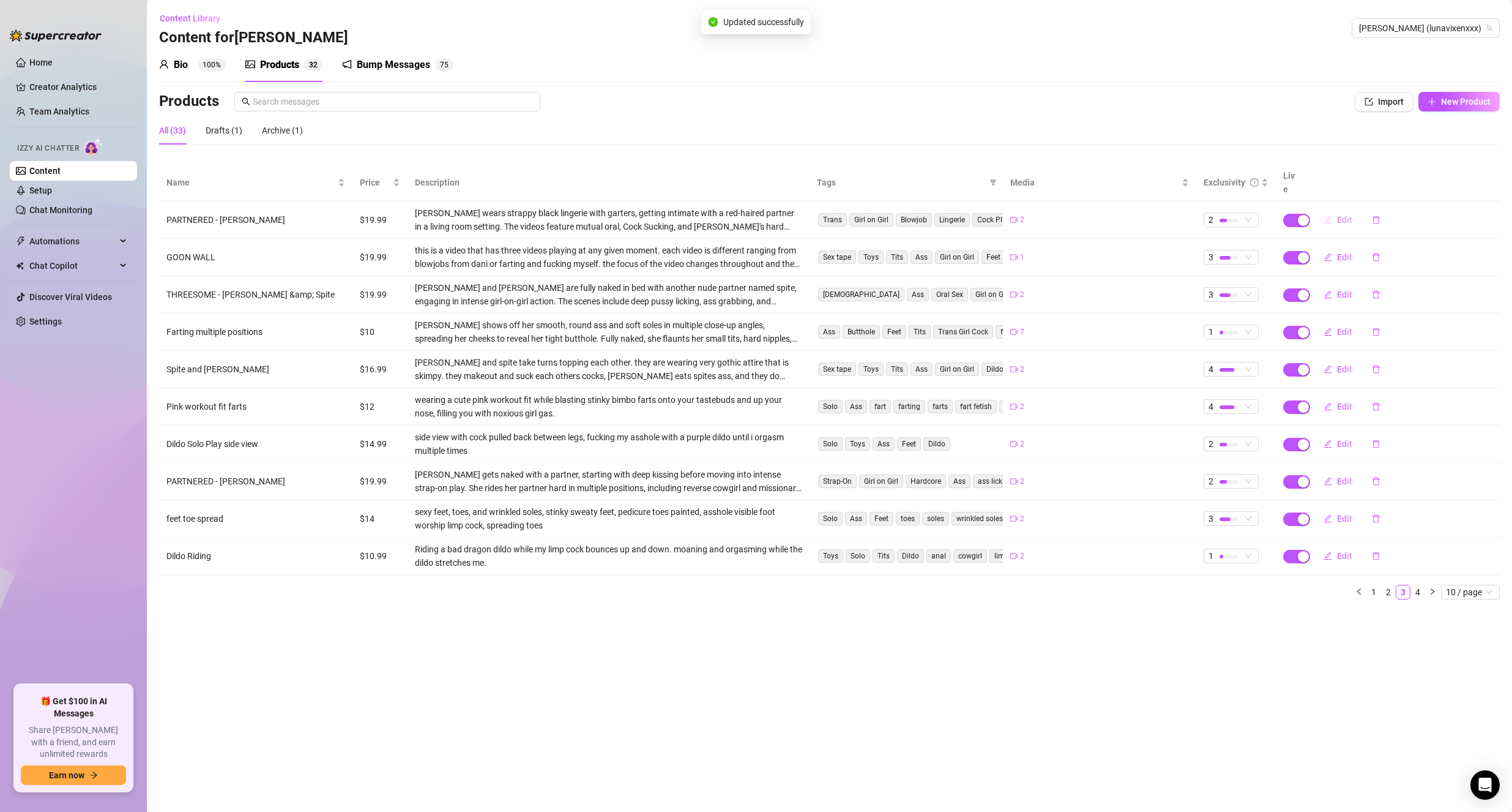
click at [1335, 210] on button "Edit" at bounding box center [1338, 220] width 48 height 19
type textarea "[PERSON_NAME] sucked me into her realm of desires and took my tiny little succu…"
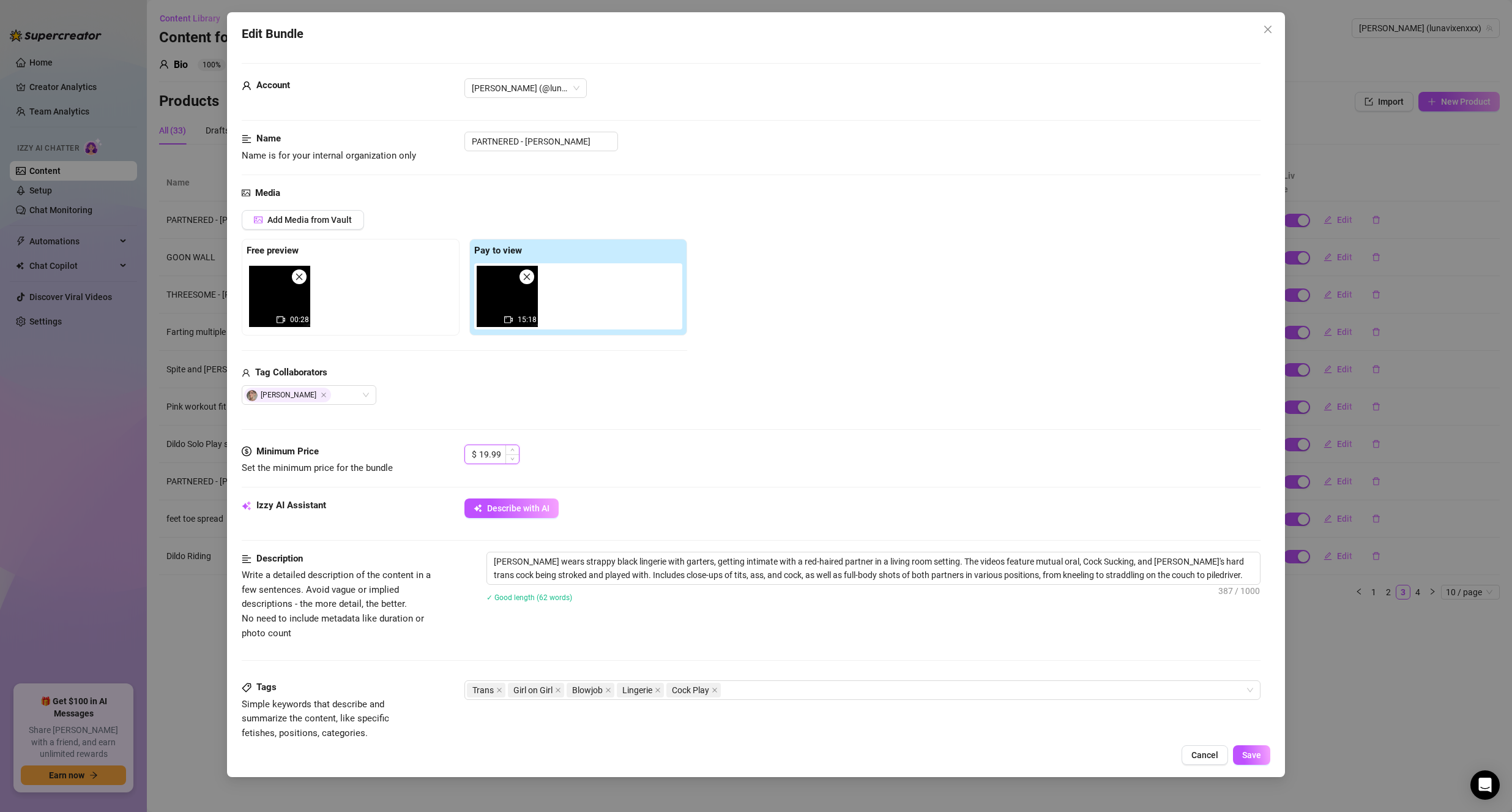
click at [498, 455] on input "19.99" at bounding box center [498, 454] width 40 height 18
type input "9.99"
click at [1253, 749] on button "Save" at bounding box center [1252, 755] width 38 height 19
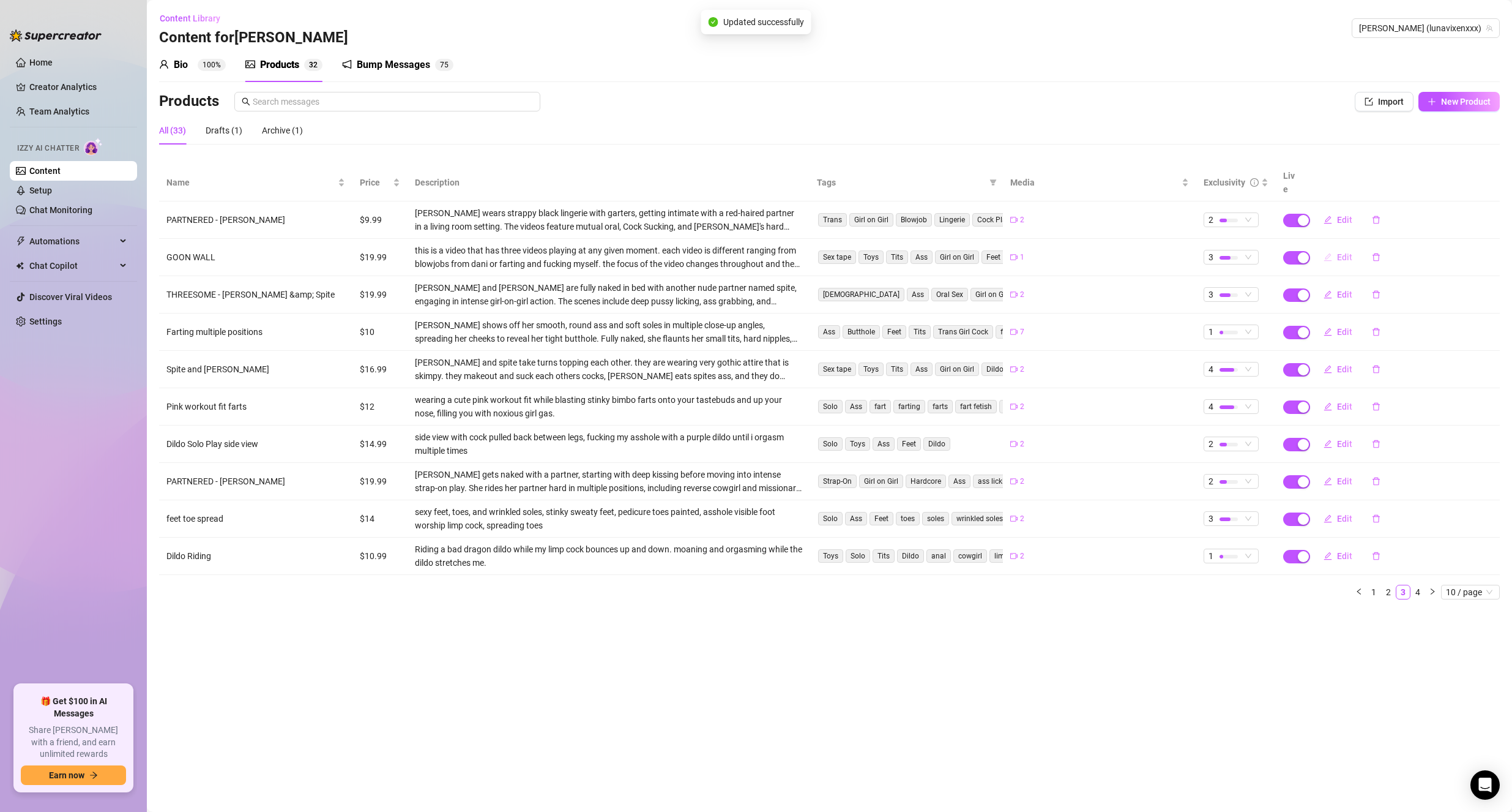
click at [1326, 253] on icon "edit" at bounding box center [1328, 256] width 8 height 8
type textarea "Sink deep into the realm of pleasure your goddess so lovingly crafts for you.. …"
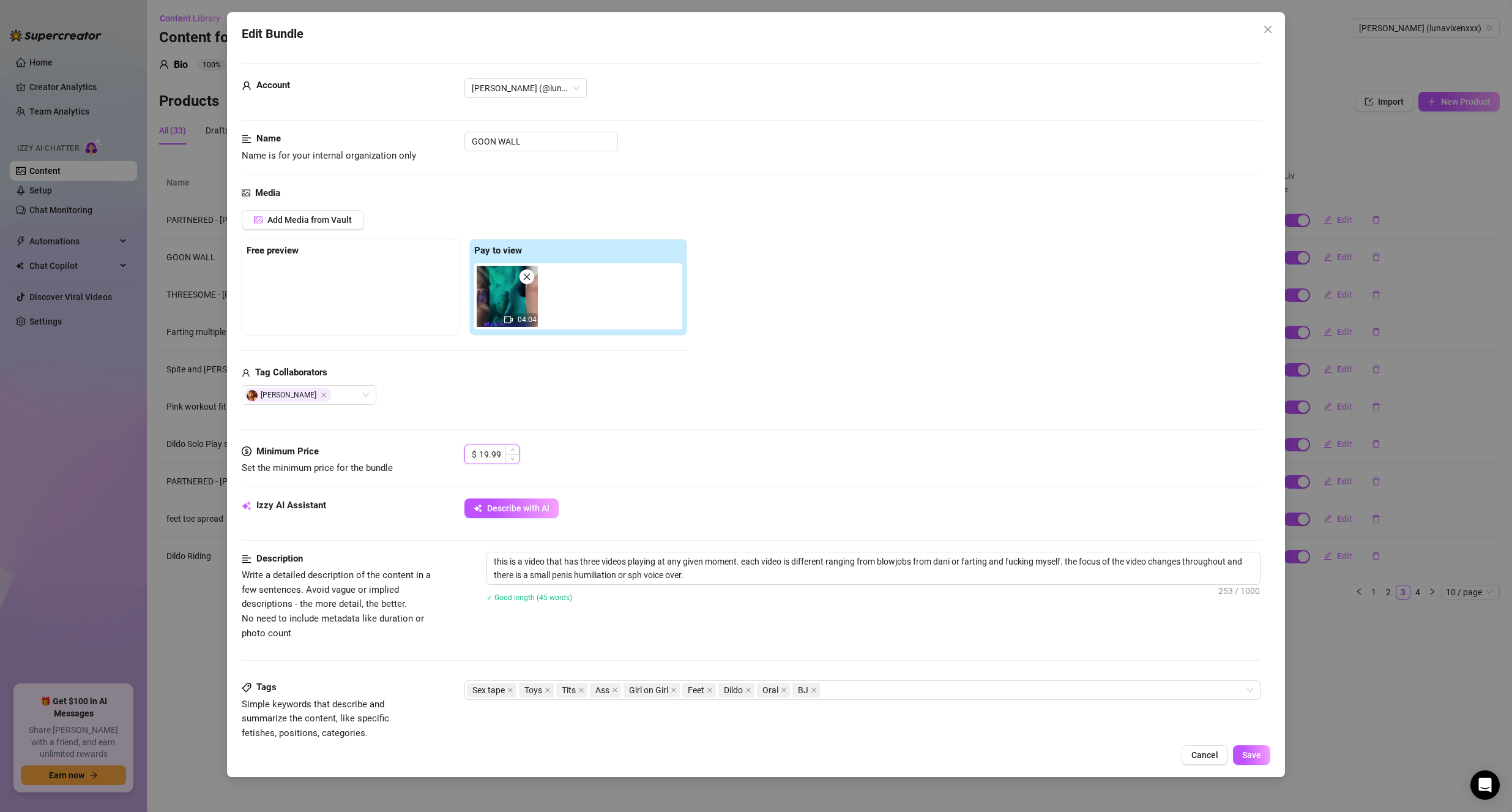
click at [502, 448] on input "19.99" at bounding box center [498, 454] width 40 height 18
type input "9.99"
click at [1271, 745] on div "Edit Bundle Account [PERSON_NAME] (@lunavixenxxx) Name Name is for your interna…" at bounding box center [756, 395] width 1059 height 765
click at [1261, 748] on button "Save" at bounding box center [1252, 755] width 38 height 19
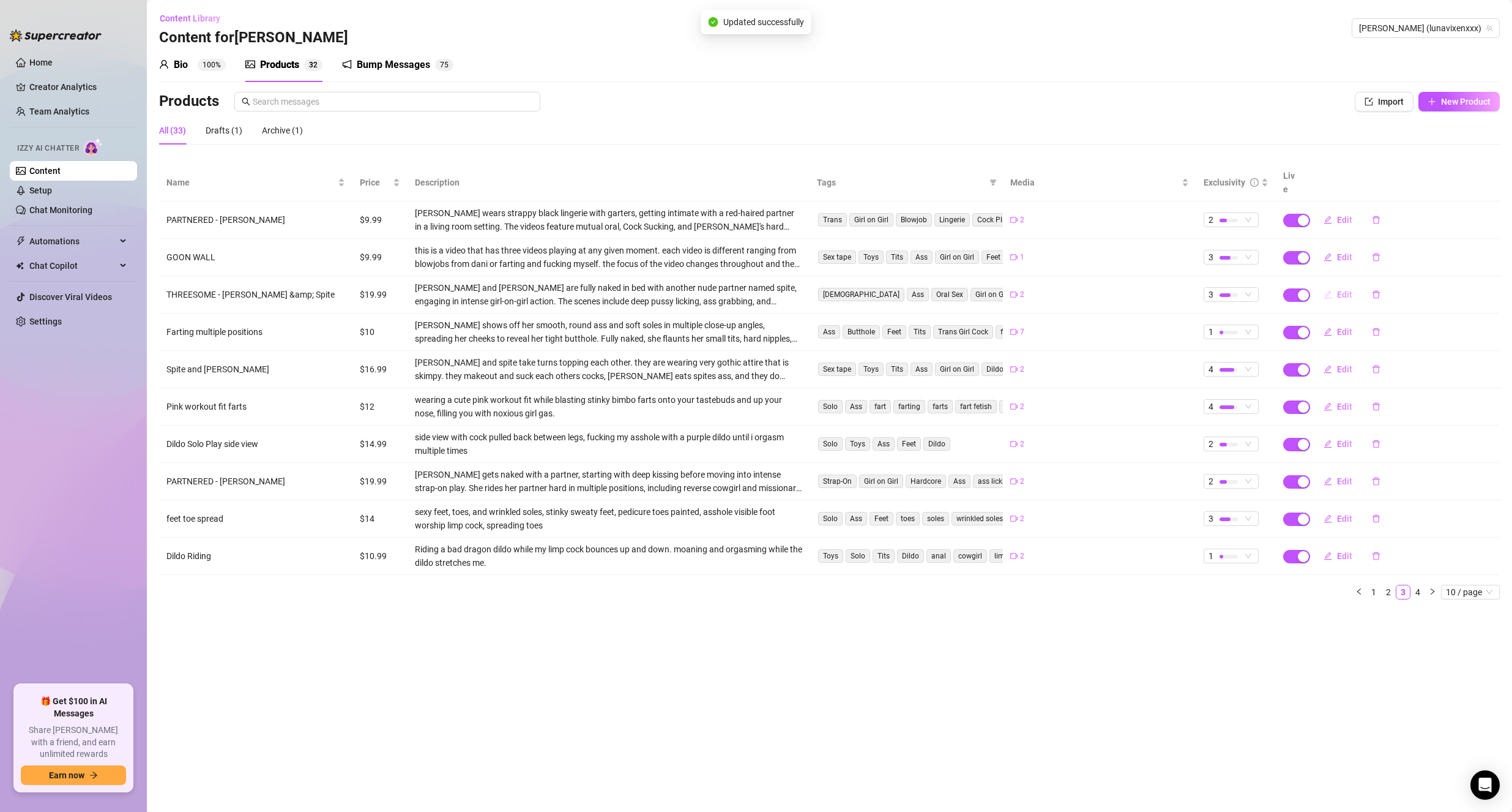
click at [1348, 290] on span "Edit" at bounding box center [1345, 295] width 15 height 10
type textarea "[PERSON_NAME] and I got bullied by Spite! She bent us over and spanked us and m…"
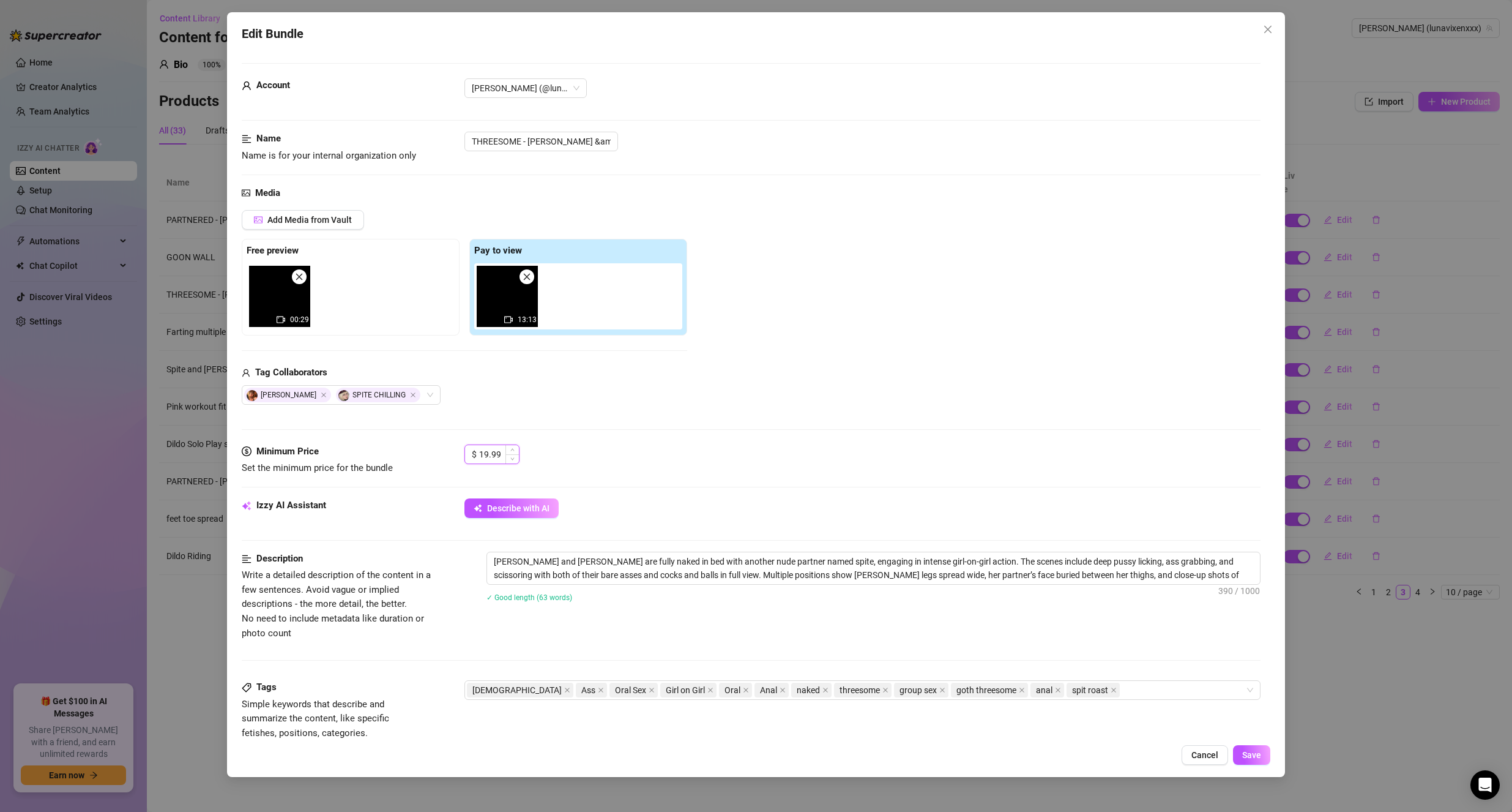
click at [495, 451] on input "19.99" at bounding box center [498, 454] width 40 height 18
type input "9.99"
click at [1261, 757] on span "Save" at bounding box center [1252, 755] width 19 height 10
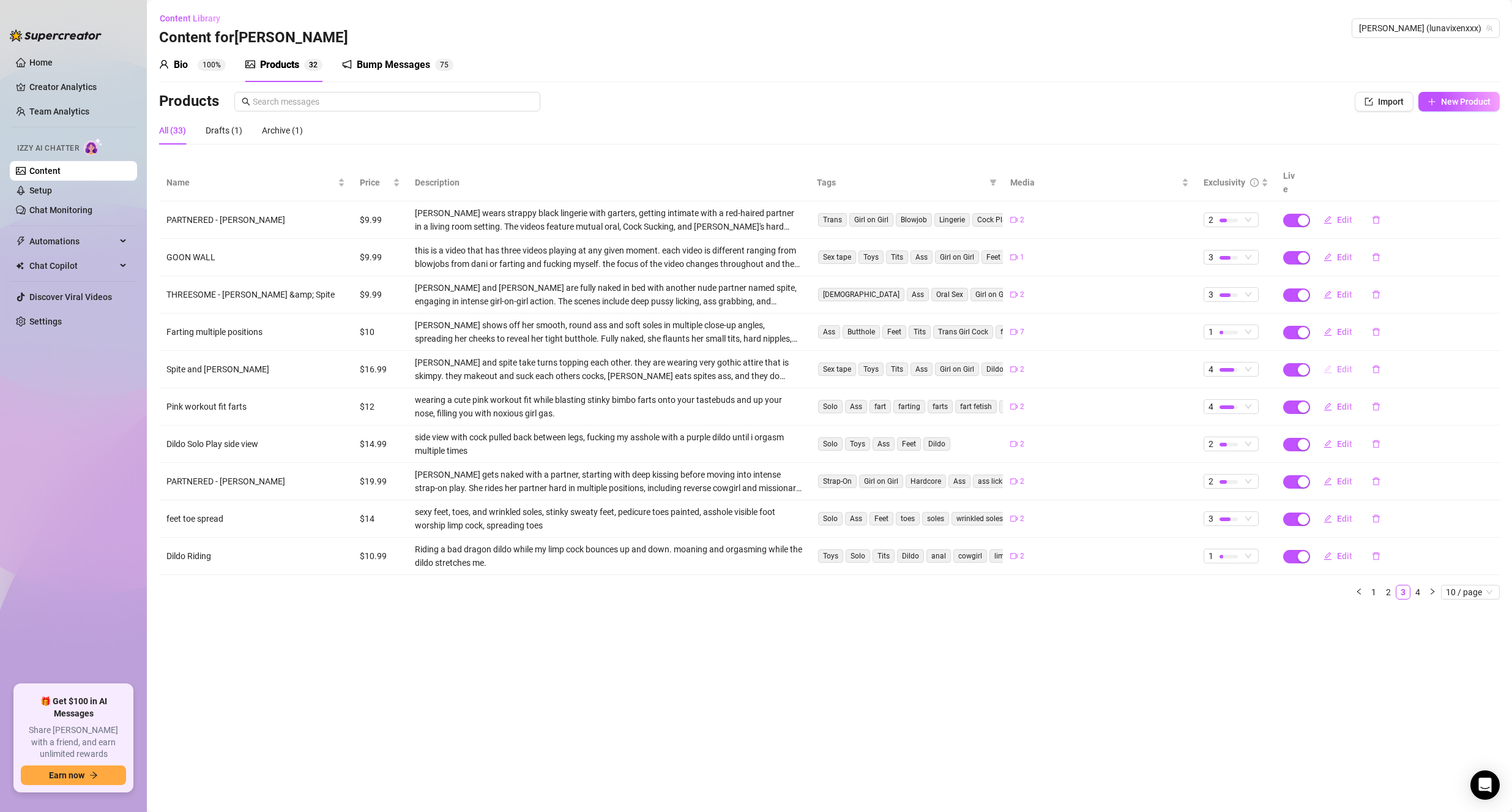
click at [1346, 364] on span "Edit" at bounding box center [1345, 369] width 15 height 10
type textarea "***Goth [DEMOGRAPHIC_DATA] Afterparty*** Goth cutie @notsafeforspite and I are …"
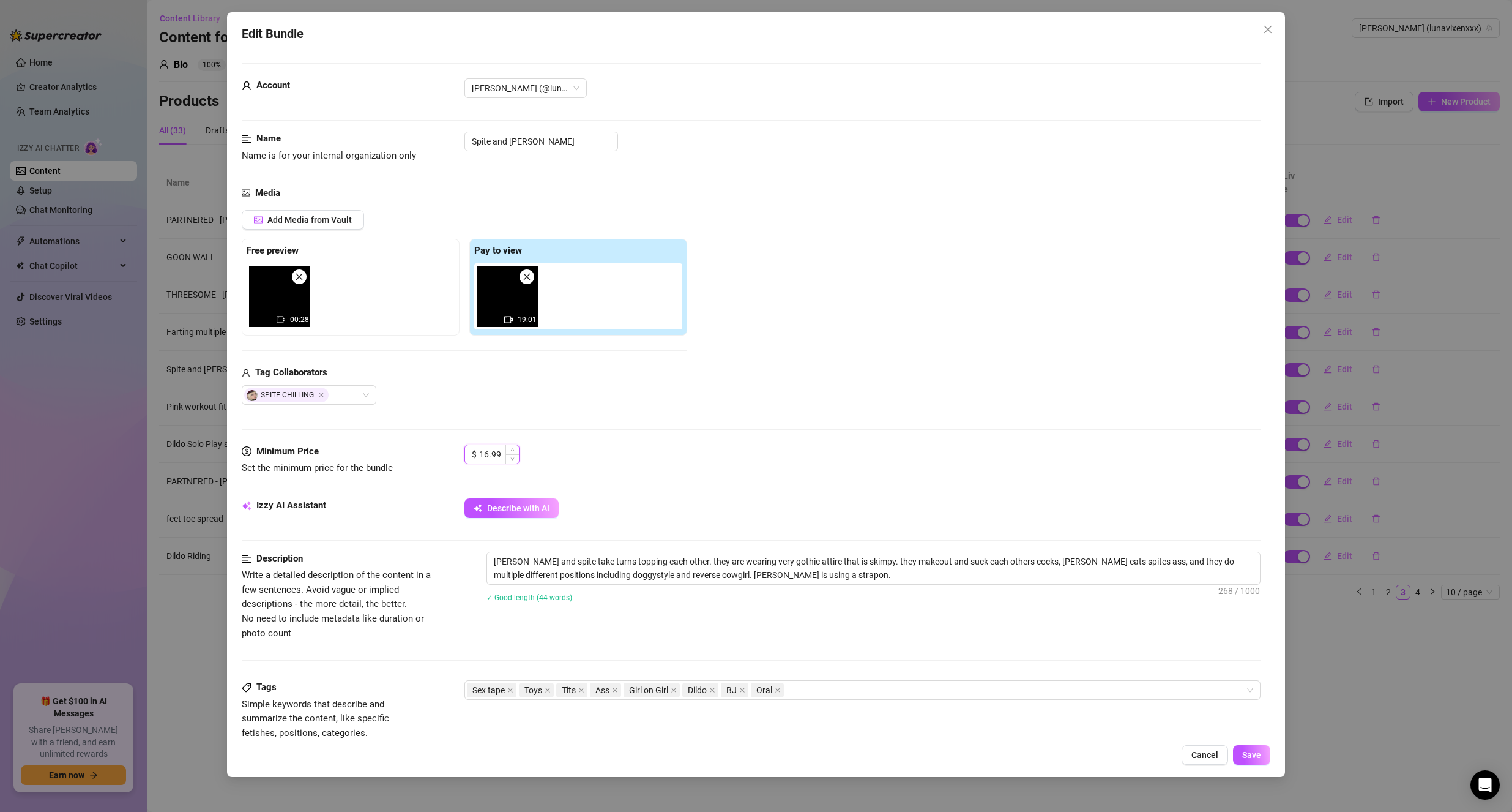
click at [489, 454] on input "16.99" at bounding box center [498, 454] width 40 height 18
type input "9.99"
click at [1259, 754] on span "Save" at bounding box center [1252, 755] width 19 height 10
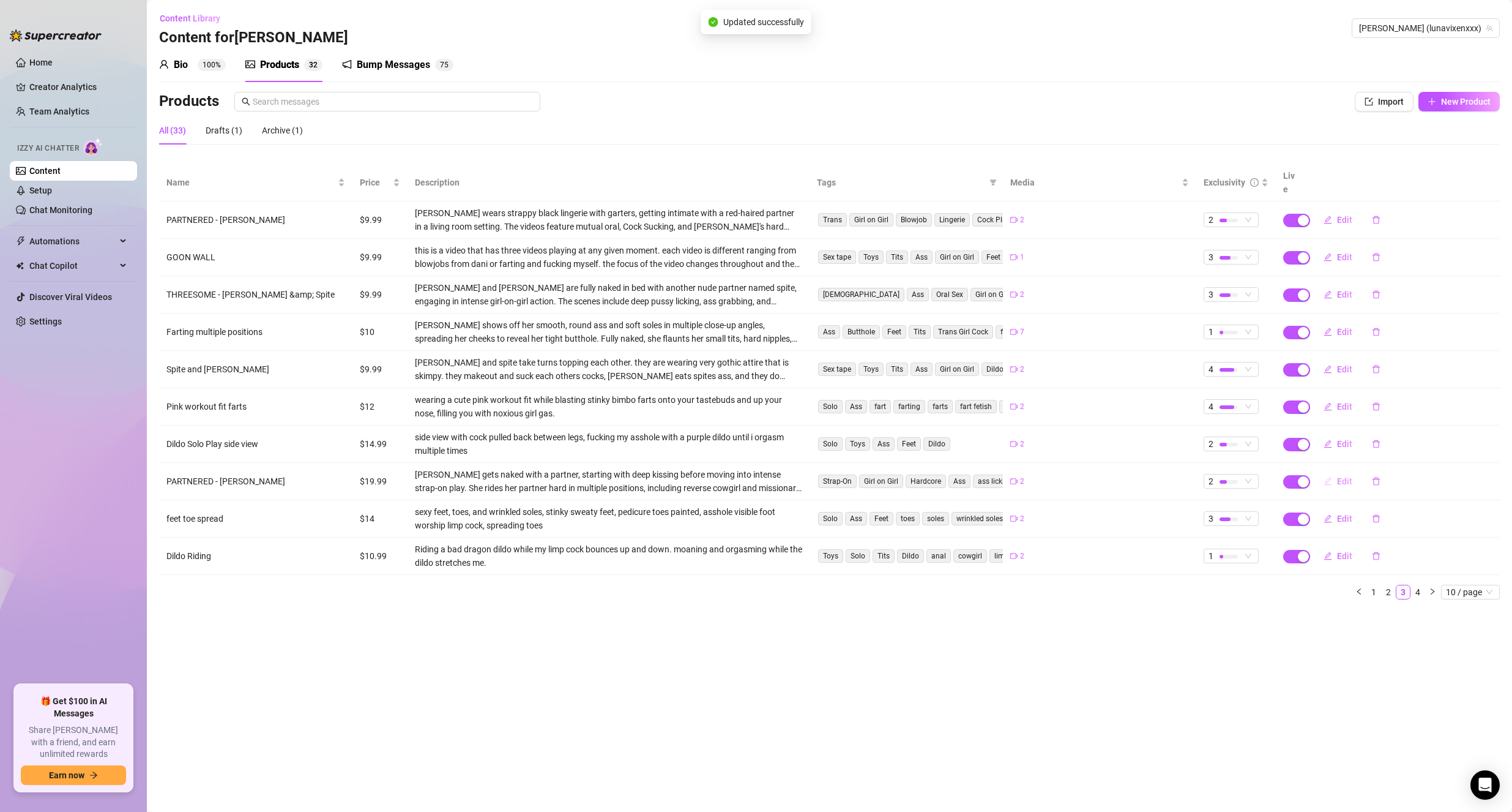
click at [1336, 472] on button "Edit" at bounding box center [1338, 481] width 48 height 19
type textarea "As you know i really REALLY like my purple dildo.. well [PERSON_NAME] really li…"
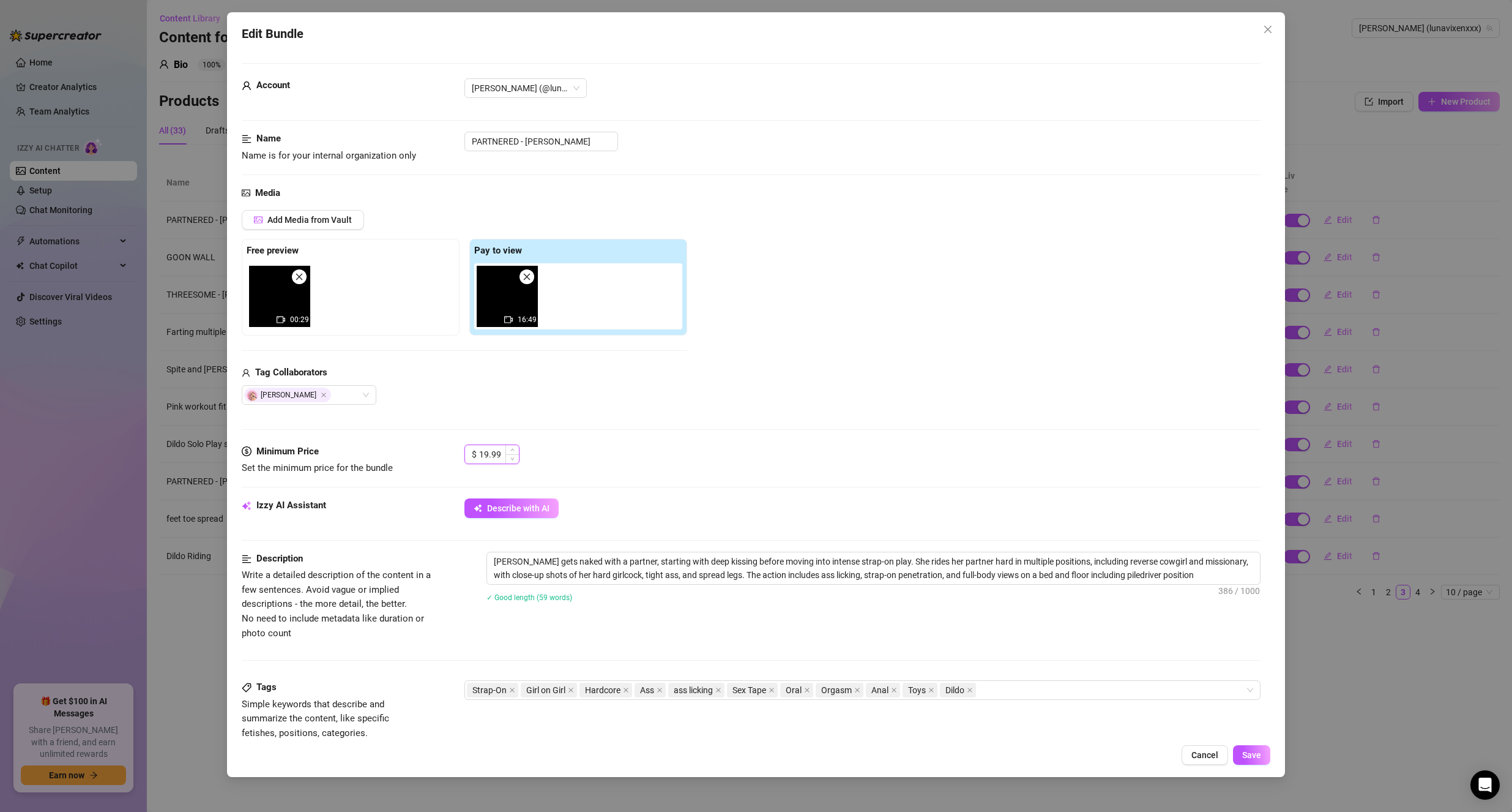
click at [485, 448] on input "19.99" at bounding box center [498, 454] width 40 height 18
type input "9.99"
click at [1258, 749] on button "Save" at bounding box center [1252, 755] width 38 height 19
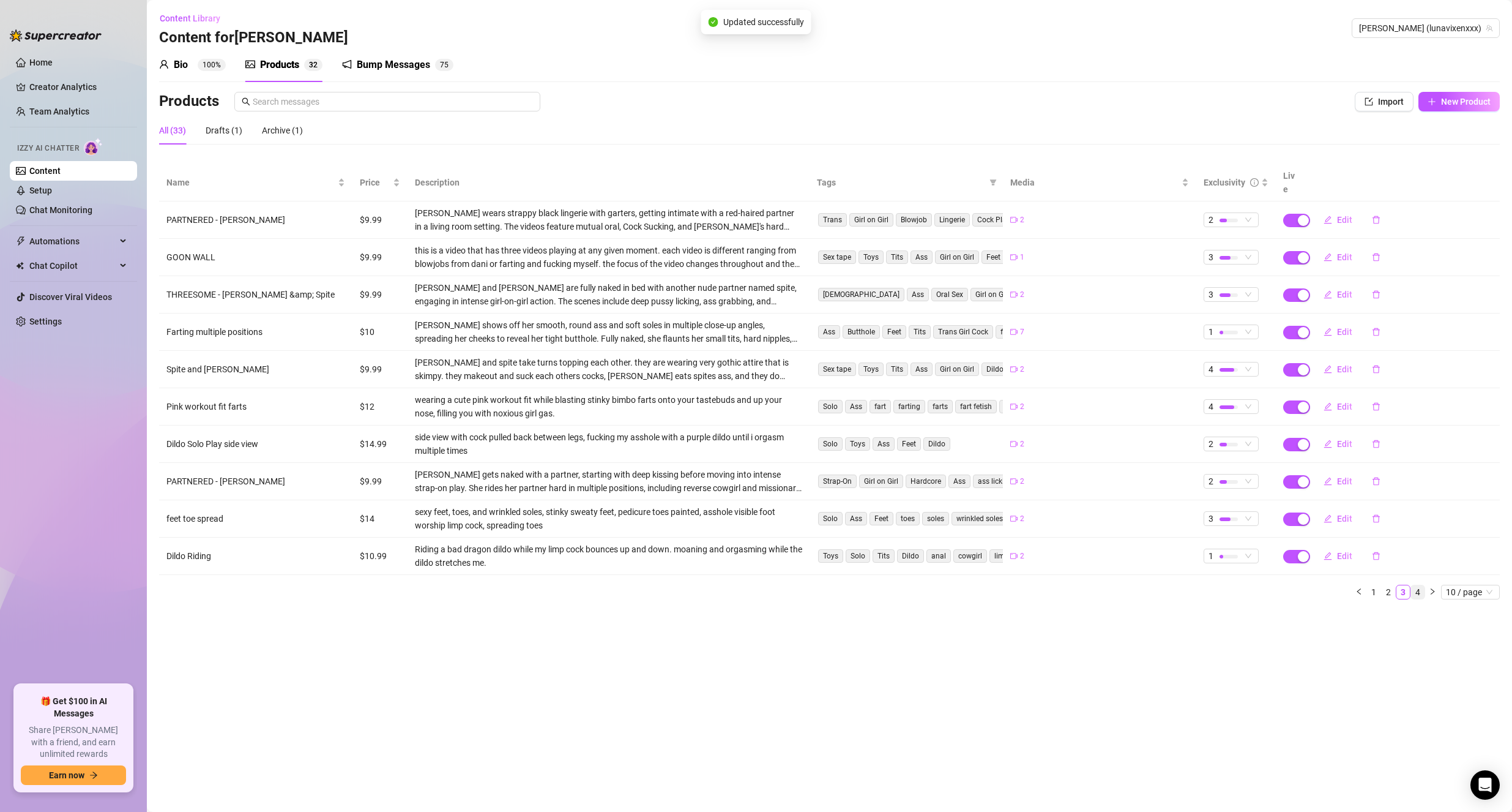
click at [1419, 585] on link "4" at bounding box center [1417, 591] width 13 height 13
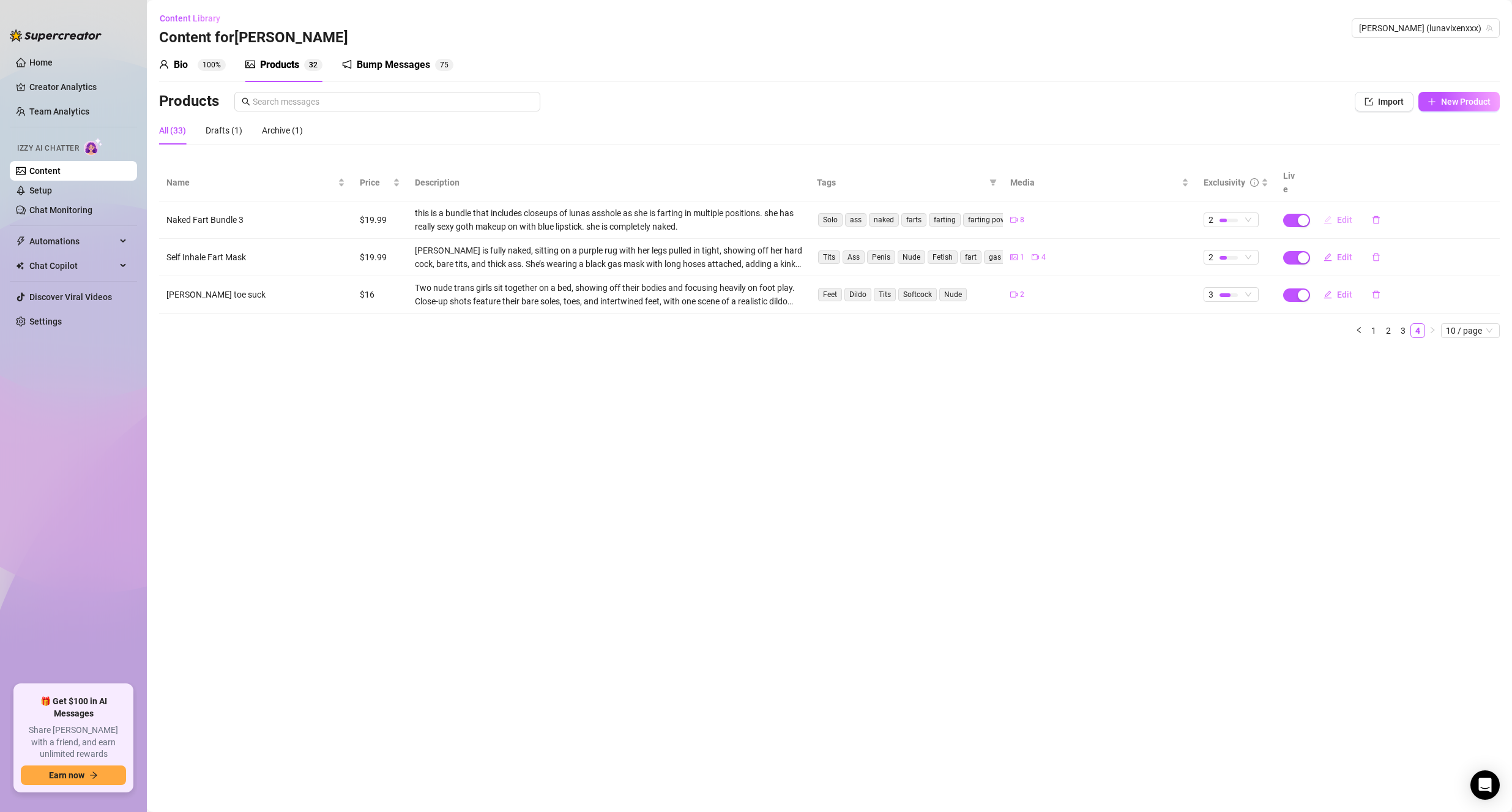
click at [1347, 215] on span "Edit" at bounding box center [1345, 220] width 15 height 10
type textarea "i cant believe how OBSESSED you are with my farts! lol only a weirdo could get …"
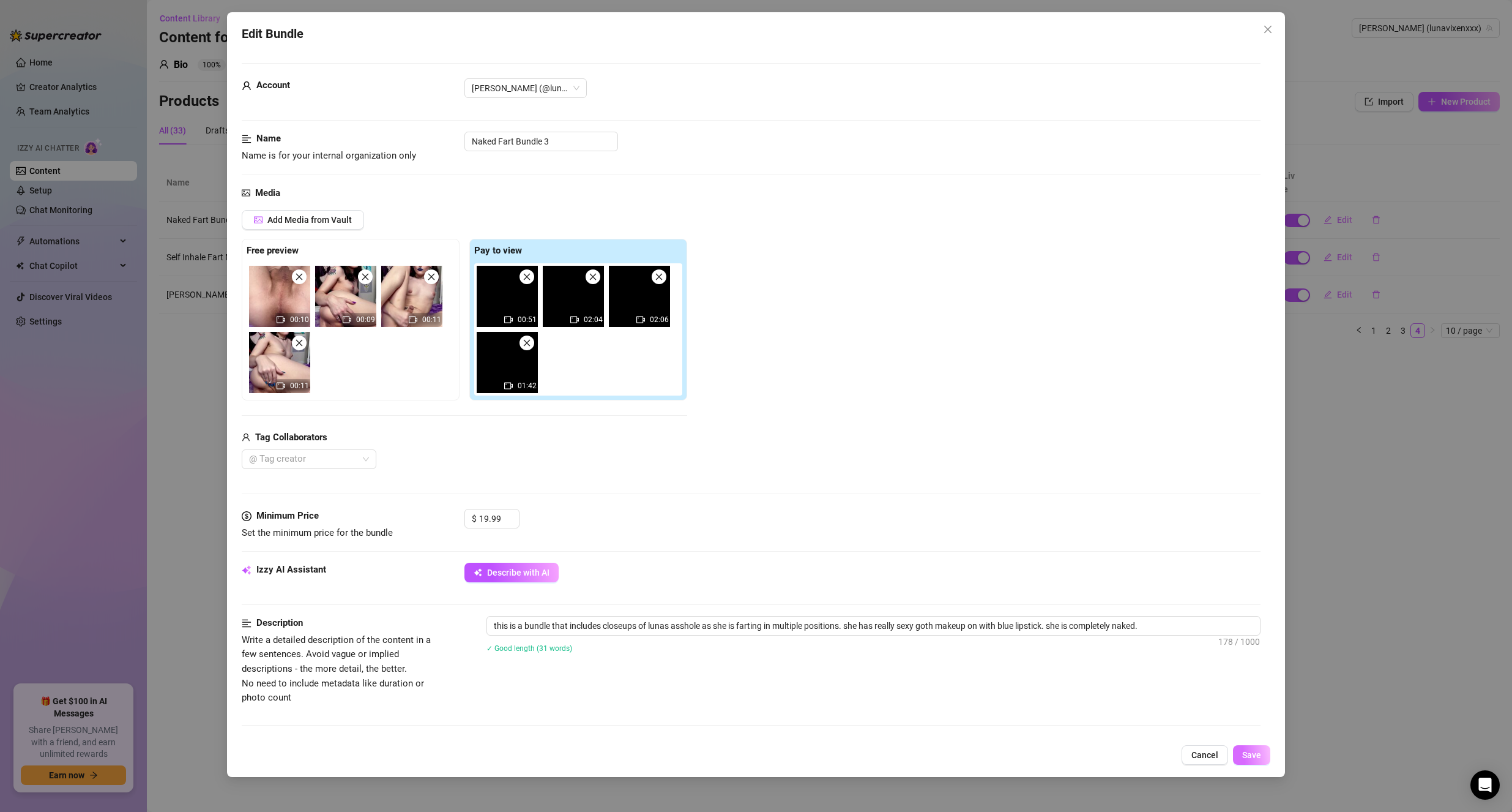
click at [1252, 753] on span "Save" at bounding box center [1252, 755] width 19 height 10
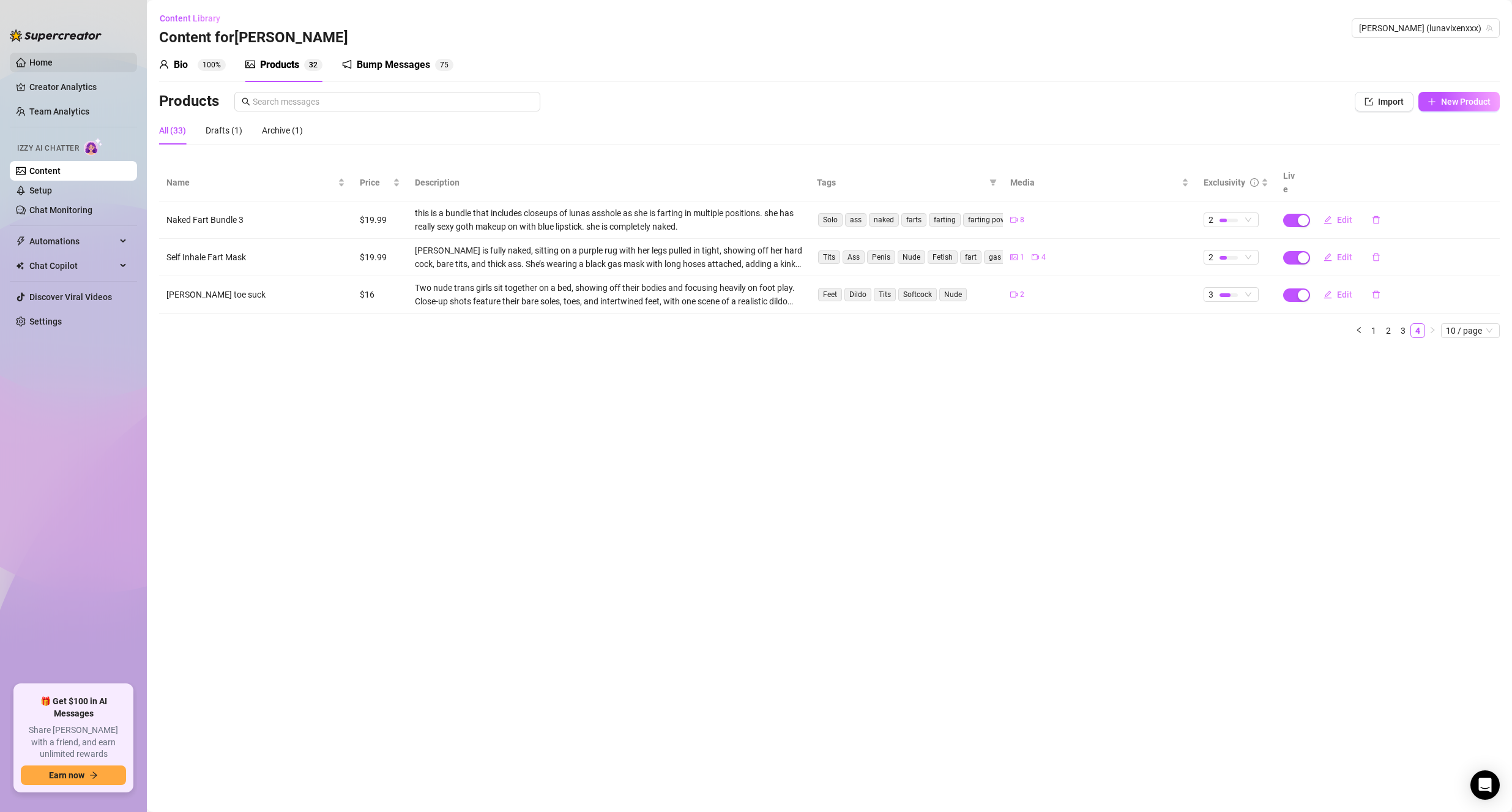
click at [29, 58] on link "Home" at bounding box center [40, 63] width 23 height 10
